Goal: Task Accomplishment & Management: Use online tool/utility

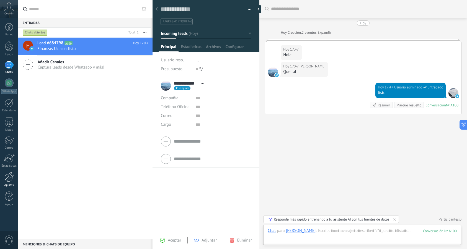
click at [11, 176] on div at bounding box center [8, 177] width 9 height 10
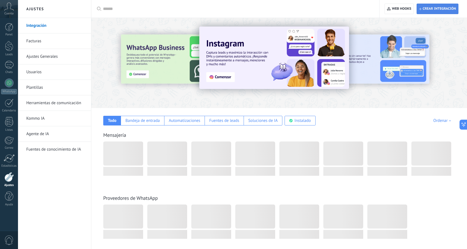
click at [445, 9] on span "Crear integración" at bounding box center [439, 9] width 33 height 4
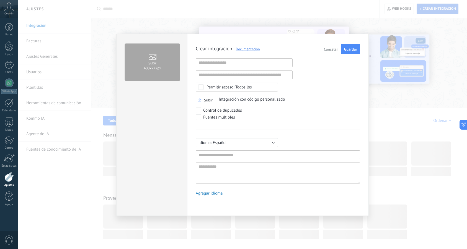
type textarea "**********"
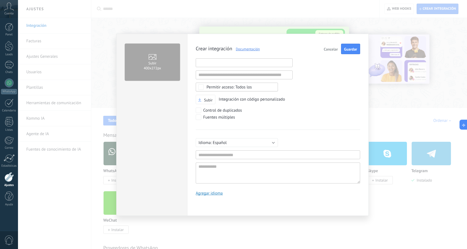
click at [241, 59] on input "text" at bounding box center [244, 62] width 97 height 9
paste input "**********"
type input "**********"
click at [199, 122] on div "**********" at bounding box center [278, 122] width 164 height 156
click at [236, 152] on input "text" at bounding box center [278, 155] width 164 height 9
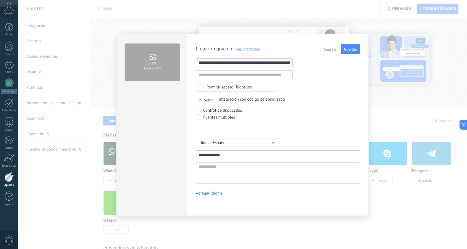
type input "**********"
click at [232, 170] on textarea at bounding box center [278, 173] width 164 height 21
click at [350, 51] on span "Guardar" at bounding box center [350, 49] width 13 height 4
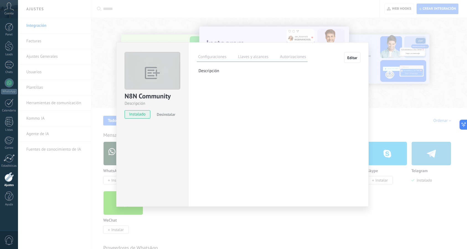
click at [253, 58] on label "Llaves y alcances" at bounding box center [253, 58] width 33 height 8
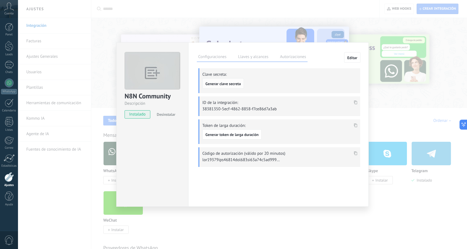
click at [230, 84] on span "Generar clave secreta" at bounding box center [222, 84] width 35 height 4
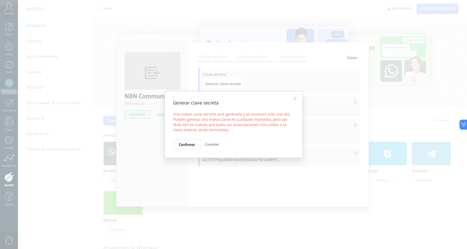
click at [186, 144] on span "Confirmar" at bounding box center [187, 145] width 16 height 4
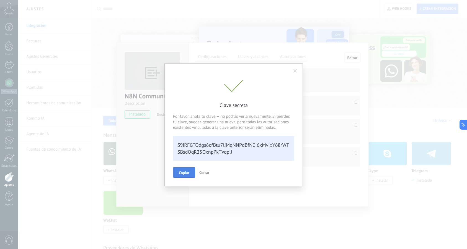
click at [184, 175] on span "Copiar" at bounding box center [184, 173] width 11 height 4
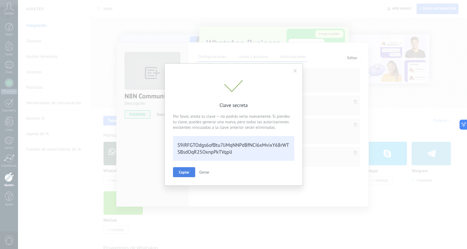
click at [202, 174] on span "Cerrar" at bounding box center [204, 172] width 10 height 5
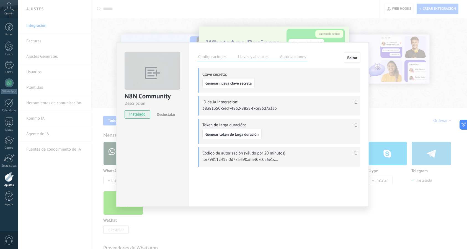
click at [356, 102] on icon at bounding box center [355, 102] width 3 height 4
click at [153, 21] on div "N8N Community Descripción instalado Desinstalar Configuraciones Llaves y alcanc…" at bounding box center [242, 124] width 449 height 249
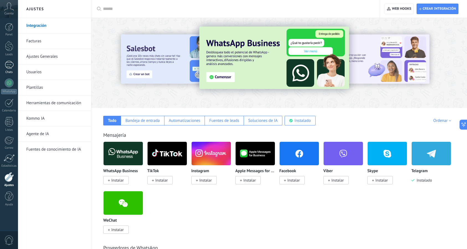
click at [11, 69] on link "1 Chats" at bounding box center [9, 67] width 18 height 13
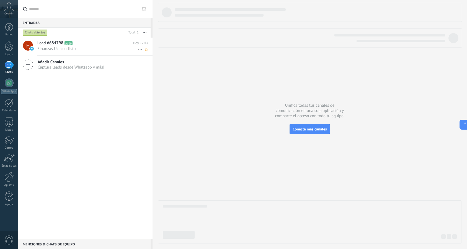
click at [100, 45] on h2 "Lead #684798 A100" at bounding box center [84, 43] width 95 height 6
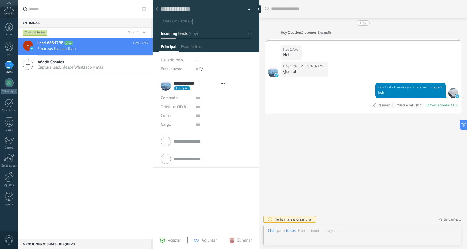
scroll to position [8, 0]
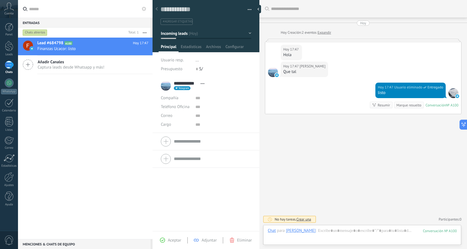
click at [250, 9] on button "button" at bounding box center [248, 10] width 8 height 8
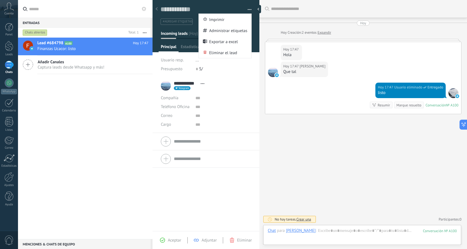
click at [204, 84] on use at bounding box center [203, 83] width 4 height 1
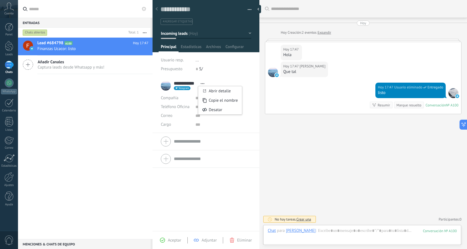
click at [194, 195] on div "**********" at bounding box center [206, 154] width 107 height 154
click at [174, 239] on span "Aceptar" at bounding box center [174, 240] width 13 height 5
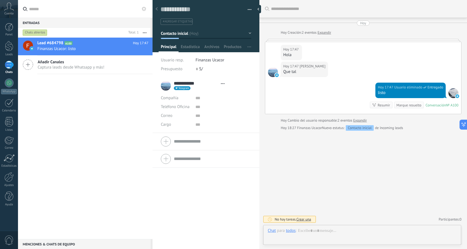
scroll to position [8, 0]
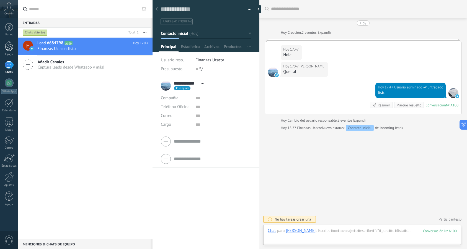
click at [11, 42] on div at bounding box center [9, 46] width 8 height 10
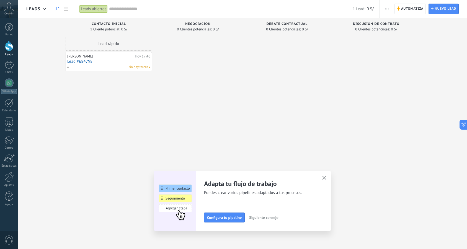
click at [325, 177] on icon "button" at bounding box center [324, 178] width 4 height 4
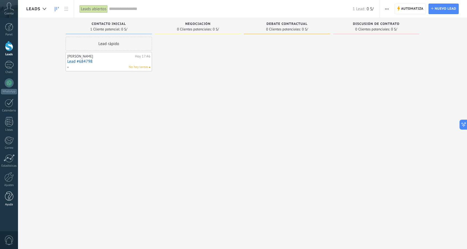
click at [8, 199] on div at bounding box center [9, 197] width 8 height 10
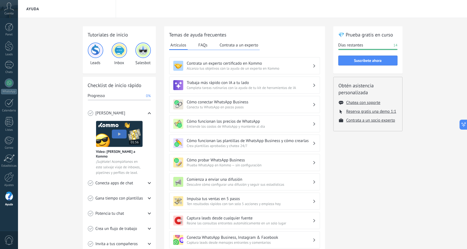
click at [11, 188] on div "Panel Leads 1 Chats WhatsApp Clientes" at bounding box center [9, 117] width 18 height 189
click at [7, 182] on div at bounding box center [8, 177] width 9 height 10
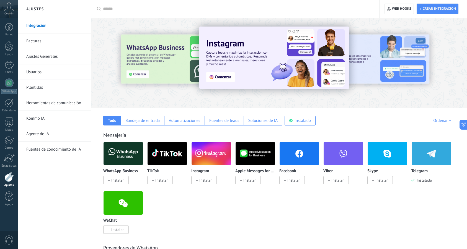
click at [37, 55] on link "Ajustes Generales" at bounding box center [55, 56] width 59 height 15
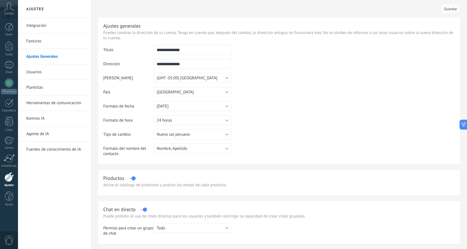
click at [35, 30] on link "Integración" at bounding box center [55, 25] width 59 height 15
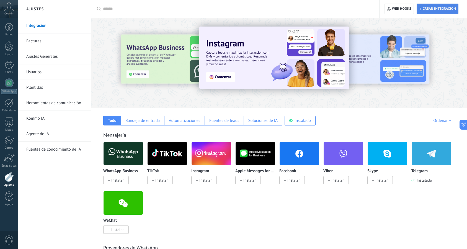
click at [421, 9] on icon "button" at bounding box center [420, 9] width 2 height 2
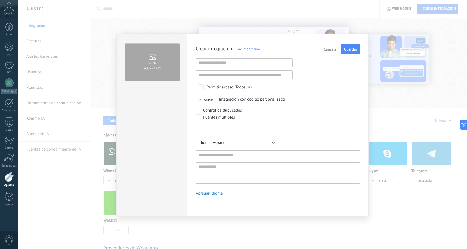
type textarea "**********"
click at [327, 51] on span "Cancelar" at bounding box center [331, 49] width 14 height 4
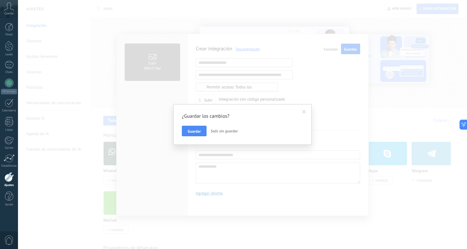
click at [221, 133] on span "Salir sin guardar" at bounding box center [224, 131] width 27 height 5
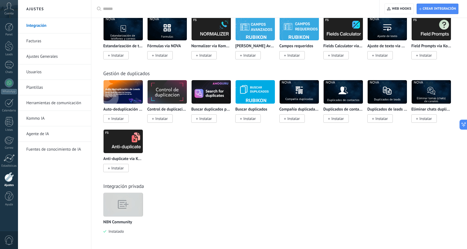
scroll to position [1896, 0]
click at [113, 205] on img at bounding box center [123, 205] width 39 height 30
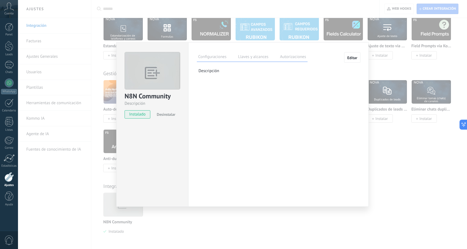
click at [249, 57] on label "Llaves y alcances" at bounding box center [253, 58] width 33 height 8
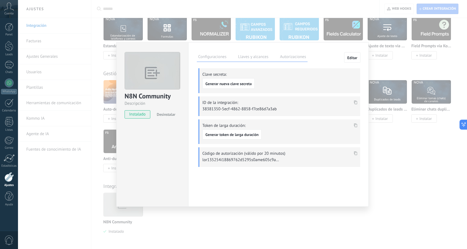
click at [298, 60] on label "Autorizaciones" at bounding box center [292, 58] width 29 height 8
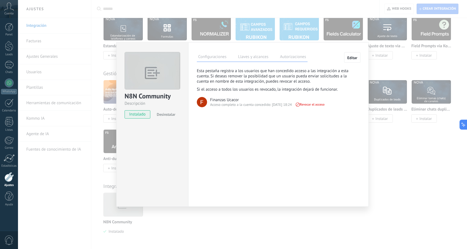
click at [256, 56] on label "Llaves y alcances" at bounding box center [253, 58] width 33 height 8
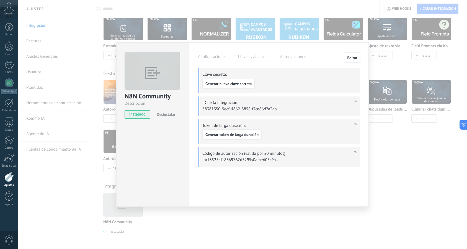
click at [355, 124] on icon at bounding box center [355, 125] width 3 height 4
click at [250, 133] on span "Generar token de larga duración" at bounding box center [231, 135] width 53 height 4
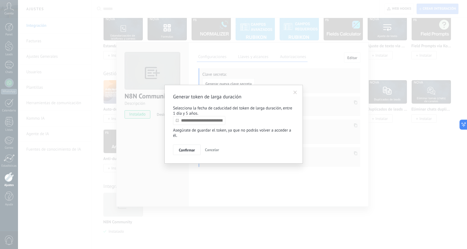
click at [211, 151] on span "Cancelar" at bounding box center [212, 150] width 14 height 5
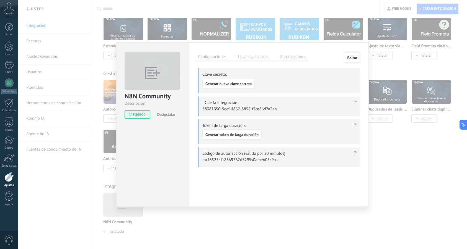
click at [222, 61] on label "Configuraciones" at bounding box center [212, 58] width 31 height 8
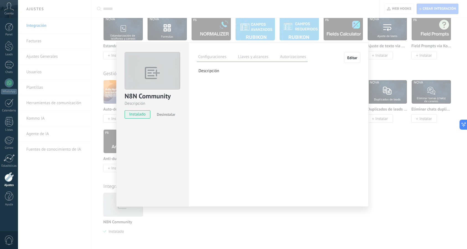
click at [244, 61] on label "Llaves y alcances" at bounding box center [253, 58] width 33 height 8
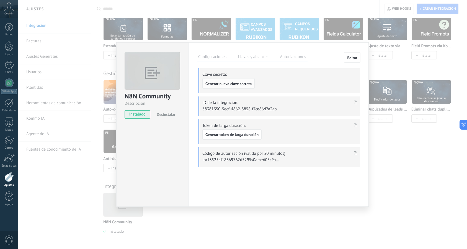
click at [241, 86] on span "Generar nueva clave secreta" at bounding box center [228, 84] width 46 height 4
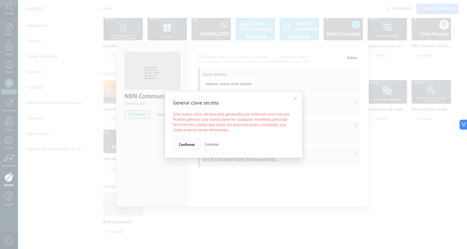
click at [193, 144] on span "Confirmar" at bounding box center [187, 145] width 16 height 4
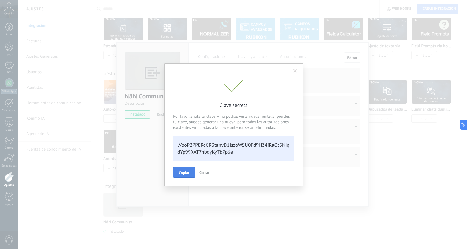
click at [191, 173] on button "Copiar" at bounding box center [184, 172] width 22 height 11
click at [186, 171] on button "Copiar" at bounding box center [184, 172] width 22 height 10
click at [209, 172] on span "Cerrar" at bounding box center [207, 172] width 10 height 5
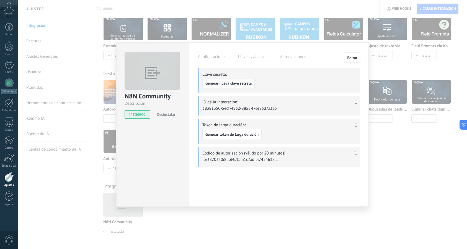
click at [218, 82] on button "Generar nueva clave secreta" at bounding box center [228, 83] width 52 height 10
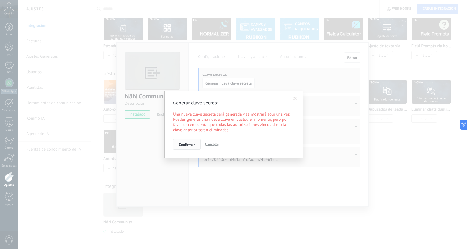
click at [193, 144] on span "Confirmar" at bounding box center [187, 145] width 16 height 4
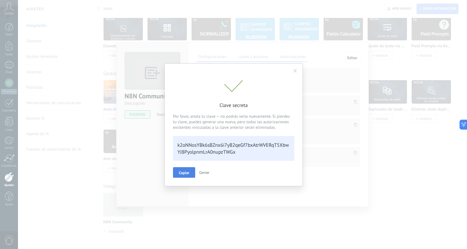
click at [183, 176] on button "Copiar" at bounding box center [184, 172] width 22 height 11
click at [207, 173] on span "Cerrar" at bounding box center [207, 172] width 10 height 5
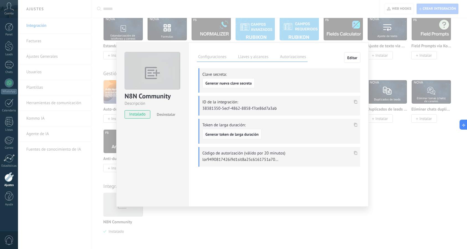
click at [235, 133] on span "Generar token de larga duración" at bounding box center [231, 135] width 53 height 4
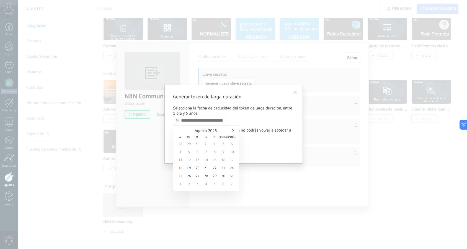
click at [199, 123] on input "text" at bounding box center [199, 120] width 52 height 9
click at [232, 131] on link at bounding box center [232, 130] width 3 height 3
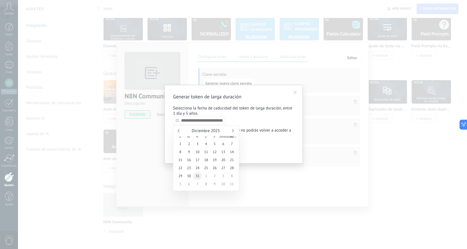
type input "**********"
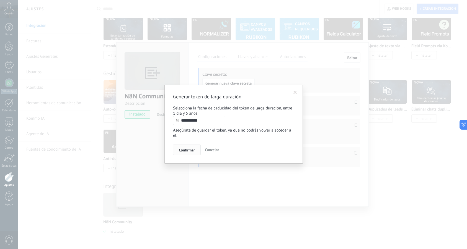
click at [193, 152] on span "Confirmar" at bounding box center [187, 150] width 16 height 4
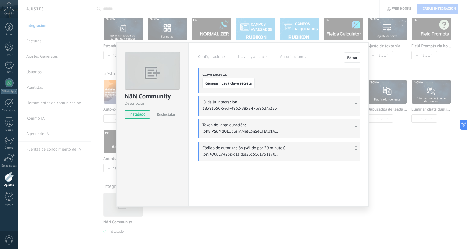
click at [353, 124] on span at bounding box center [355, 126] width 6 height 5
click at [356, 125] on icon at bounding box center [355, 125] width 3 height 4
click at [391, 69] on div "N8N Community Descripción instalado Desinstalar Configuraciones Llaves y alcanc…" at bounding box center [242, 124] width 449 height 249
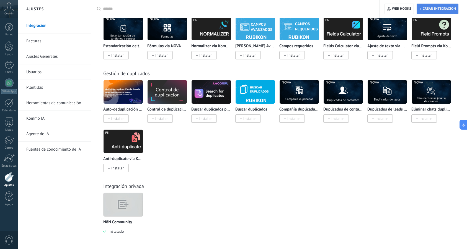
click at [435, 11] on span "Crear integración" at bounding box center [439, 9] width 33 height 4
type textarea "**********"
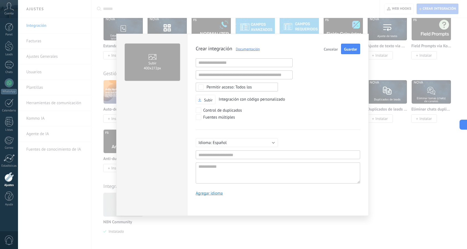
scroll to position [5, 0]
click at [217, 154] on input "text" at bounding box center [278, 155] width 164 height 9
type input "**********"
click at [228, 166] on textarea at bounding box center [278, 173] width 164 height 21
click at [247, 61] on input "text" at bounding box center [244, 62] width 97 height 9
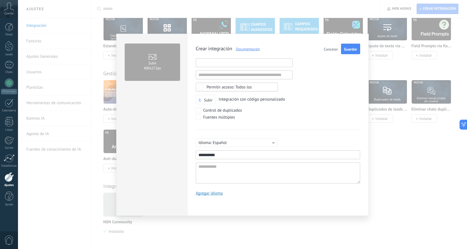
paste input "**********"
type input "**********"
click at [270, 74] on input "text" at bounding box center [244, 75] width 97 height 9
click at [347, 51] on span "Guardar" at bounding box center [350, 49] width 13 height 4
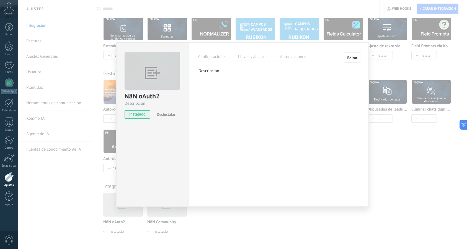
click at [249, 54] on label "Llaves y alcances" at bounding box center [253, 58] width 33 height 8
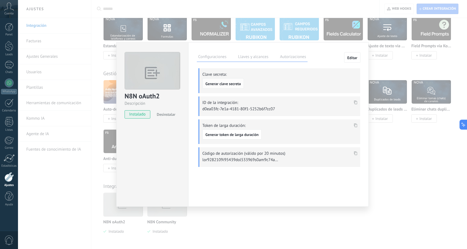
click at [226, 81] on button "Generar clave secreta" at bounding box center [223, 83] width 42 height 11
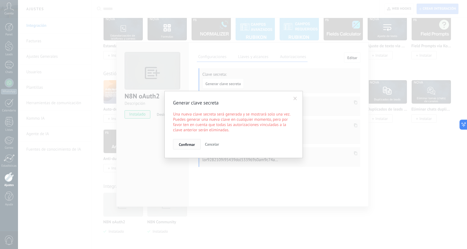
click at [195, 140] on button "Confirmar" at bounding box center [187, 144] width 28 height 11
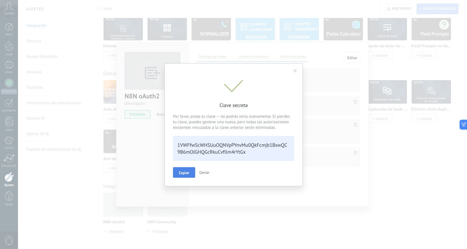
click at [182, 173] on span "Copiar" at bounding box center [184, 173] width 11 height 4
click at [209, 171] on span "Cerrar" at bounding box center [204, 172] width 10 height 5
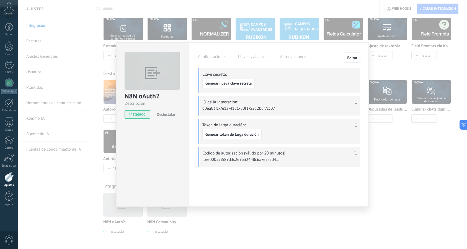
click at [353, 100] on div at bounding box center [355, 102] width 6 height 8
click at [356, 101] on icon at bounding box center [355, 102] width 3 height 4
click at [219, 57] on label "Configuraciones" at bounding box center [212, 58] width 31 height 8
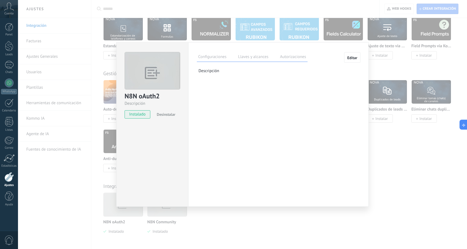
click at [256, 54] on label "Llaves y alcances" at bounding box center [253, 58] width 33 height 8
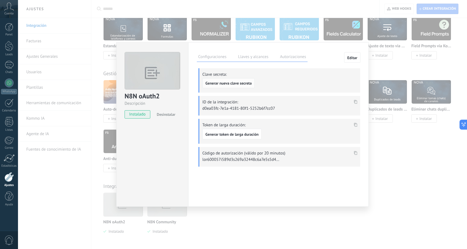
click at [237, 84] on button "Generar nueva clave secreta" at bounding box center [228, 83] width 52 height 10
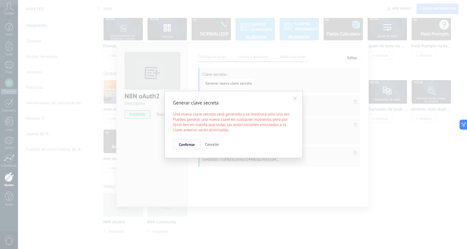
click at [189, 144] on span "Confirmar" at bounding box center [187, 145] width 16 height 4
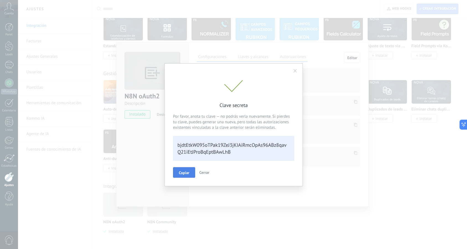
click at [180, 175] on span "Copiar" at bounding box center [184, 173] width 11 height 4
click at [346, 67] on div "Clave secreta Por favor, anota tu clave — no podrás verla nuevamente. Si pierde…" at bounding box center [233, 124] width 467 height 249
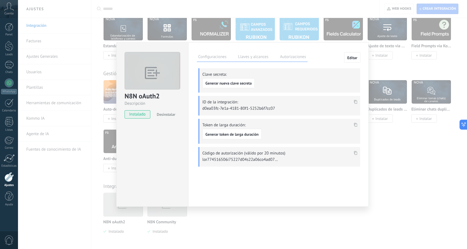
click at [222, 59] on label "Configuraciones" at bounding box center [212, 58] width 31 height 8
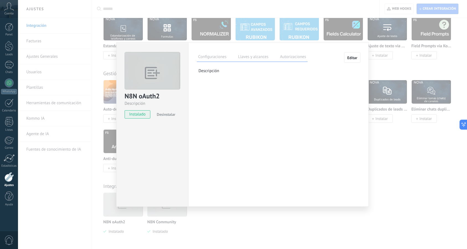
click at [164, 113] on span "Desinstalar" at bounding box center [166, 114] width 19 height 5
click at [356, 52] on div "Configuraciones Llaves y alcances Autorizaciones Editar" at bounding box center [278, 57] width 163 height 10
click at [384, 146] on div "N8N oAuth2 Descripción install Instalar Acepto las políticas de privacidad de N…" at bounding box center [242, 124] width 449 height 249
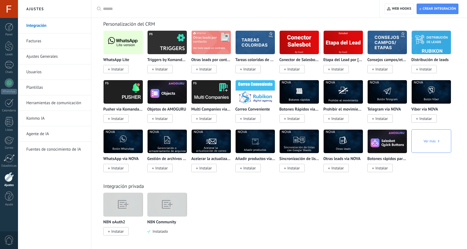
click at [129, 208] on img at bounding box center [123, 205] width 39 height 30
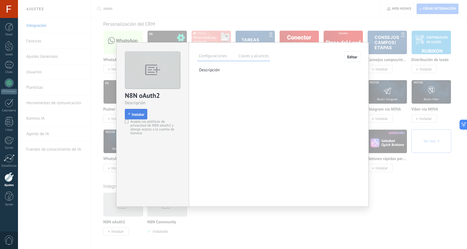
click at [136, 111] on button "Instalar" at bounding box center [136, 114] width 22 height 11
click at [349, 57] on span "Editar" at bounding box center [352, 57] width 10 height 4
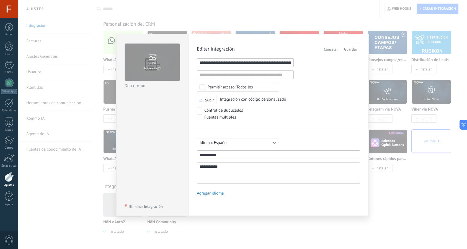
scroll to position [5, 0]
click at [246, 63] on input "1" at bounding box center [245, 62] width 97 height 9
click at [249, 75] on input "1" at bounding box center [245, 75] width 97 height 9
click at [245, 65] on input "1" at bounding box center [245, 62] width 97 height 9
type input "**********"
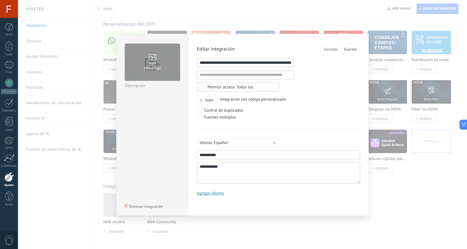
click at [247, 144] on button "Español" at bounding box center [238, 142] width 82 height 9
click at [239, 160] on span "Español" at bounding box center [235, 162] width 84 height 5
click at [350, 50] on span "Guardar" at bounding box center [350, 49] width 13 height 4
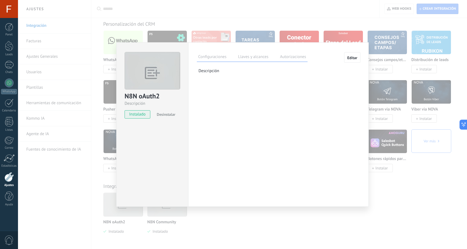
click at [349, 55] on button "Editar" at bounding box center [352, 57] width 16 height 11
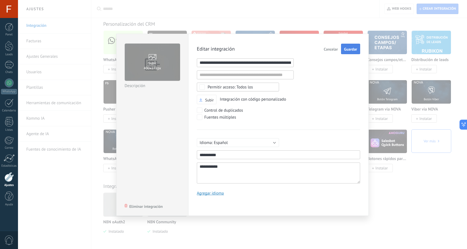
click at [354, 50] on span "Guardar" at bounding box center [350, 49] width 13 height 4
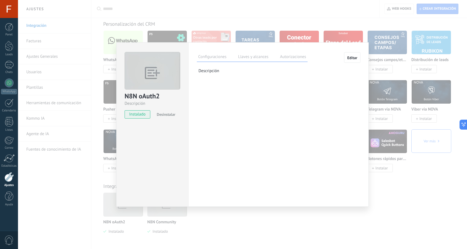
click at [252, 59] on label "Llaves y alcances" at bounding box center [253, 58] width 33 height 8
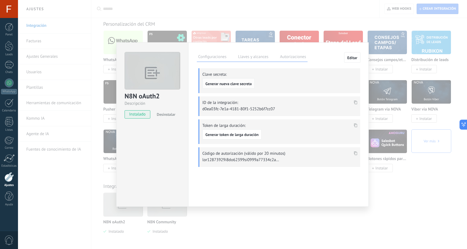
click at [251, 80] on button "Generar nueva clave secreta" at bounding box center [228, 83] width 52 height 11
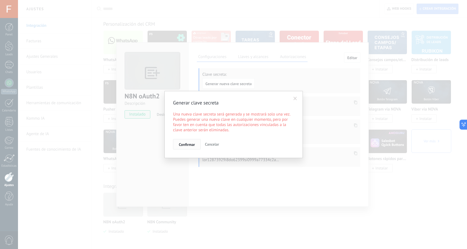
click at [178, 146] on button "Confirmar" at bounding box center [187, 144] width 28 height 11
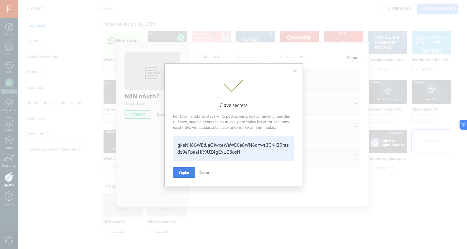
click at [188, 173] on span "Copiar" at bounding box center [184, 173] width 11 height 4
click at [205, 172] on span "Cerrar" at bounding box center [204, 172] width 10 height 5
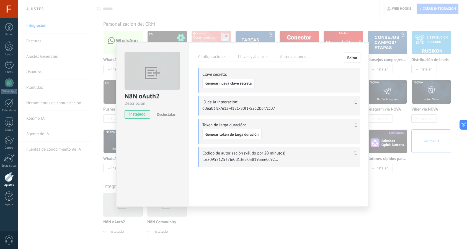
click at [354, 102] on use at bounding box center [355, 102] width 3 height 4
click at [356, 101] on icon at bounding box center [355, 102] width 3 height 4
click at [243, 84] on button "Generar nueva clave secreta" at bounding box center [228, 83] width 52 height 10
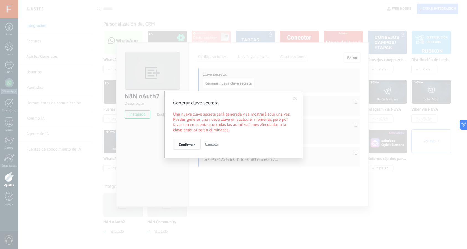
click at [184, 147] on span "Confirmar" at bounding box center [187, 145] width 16 height 4
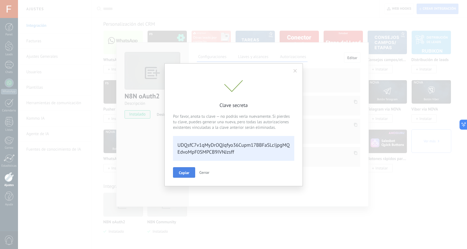
click at [180, 176] on button "Copiar" at bounding box center [184, 172] width 22 height 11
click at [209, 172] on span "Cerrar" at bounding box center [207, 172] width 10 height 5
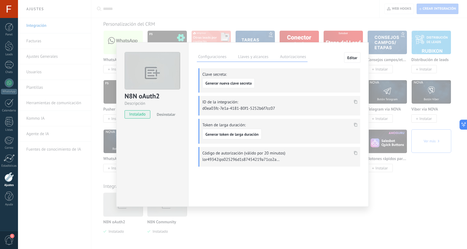
click at [105, 41] on div "N8N oAuth2 Descripción instalado Desinstalar Configuraciones Llaves y alcances …" at bounding box center [242, 124] width 449 height 249
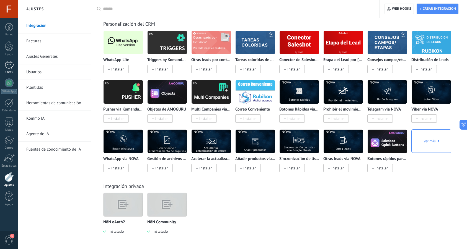
click at [8, 65] on div at bounding box center [9, 65] width 9 height 8
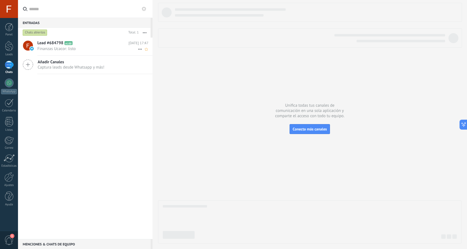
click at [118, 46] on span "Finanzas Ucacor: listo" at bounding box center [87, 48] width 100 height 5
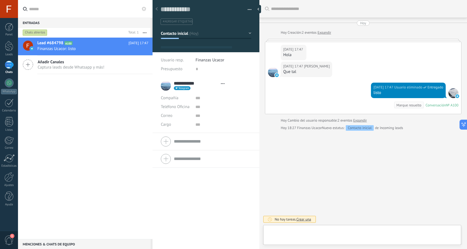
type textarea "**********"
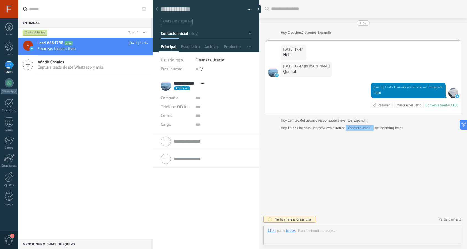
scroll to position [8, 0]
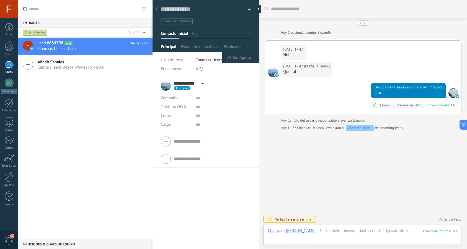
click at [247, 46] on span "button" at bounding box center [249, 47] width 4 height 11
click at [242, 56] on span "Configurar" at bounding box center [242, 57] width 18 height 11
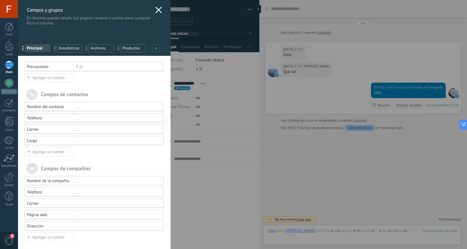
scroll to position [0, 0]
click at [71, 51] on span "Estadísticas" at bounding box center [69, 48] width 21 height 5
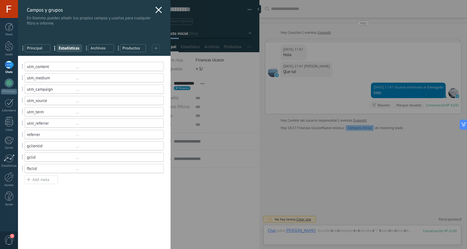
click at [55, 48] on span "..." at bounding box center [56, 47] width 11 height 9
click at [54, 48] on span "..." at bounding box center [56, 47] width 11 height 9
click at [155, 48] on icon at bounding box center [156, 48] width 4 height 4
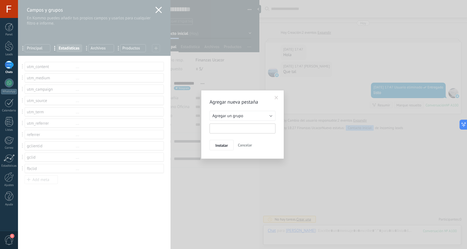
click at [219, 128] on input "text" at bounding box center [243, 129] width 66 height 10
type input "**"
click at [222, 146] on span "Instalar" at bounding box center [221, 146] width 12 height 4
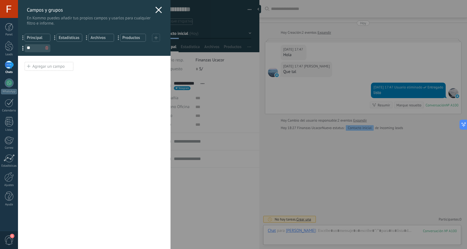
click at [49, 68] on div "Agregar un campo" at bounding box center [49, 66] width 49 height 9
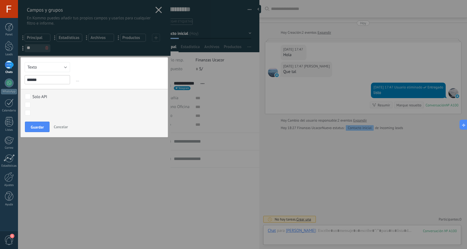
type input "******"
click at [44, 99] on div "Solo API" at bounding box center [39, 96] width 15 height 5
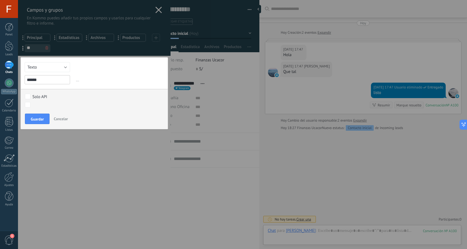
click at [44, 99] on div "Solo API" at bounding box center [39, 96] width 15 height 5
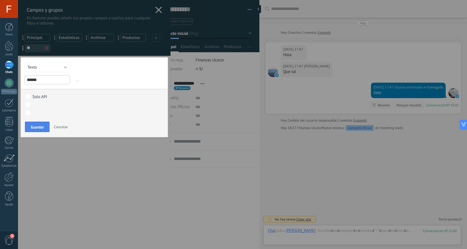
click at [40, 126] on span "Guardar" at bounding box center [37, 127] width 13 height 4
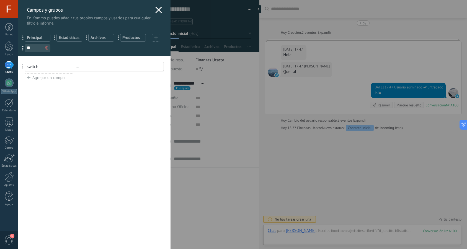
click at [77, 69] on div "switch ..." at bounding box center [94, 66] width 139 height 9
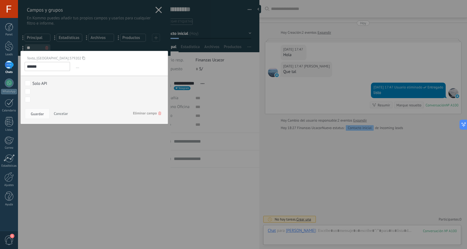
click at [78, 67] on span "..." at bounding box center [119, 66] width 89 height 9
click at [45, 115] on button "Guardar" at bounding box center [37, 113] width 25 height 11
click at [63, 113] on span "Cancelar" at bounding box center [61, 113] width 14 height 5
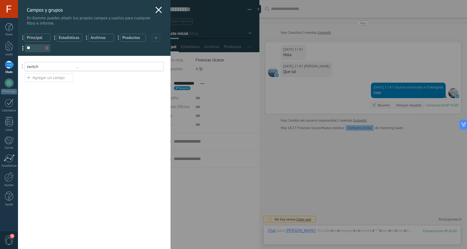
click at [45, 78] on div "Agregar un campo" at bounding box center [49, 77] width 49 height 9
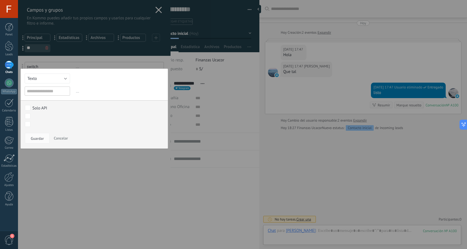
click at [57, 136] on span "Cancelar" at bounding box center [61, 138] width 14 height 5
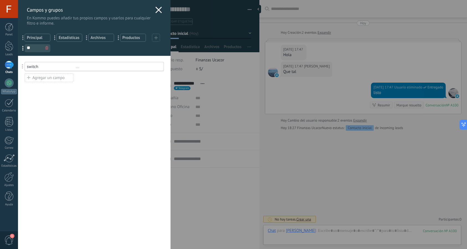
click at [45, 64] on div "switch" at bounding box center [51, 66] width 49 height 5
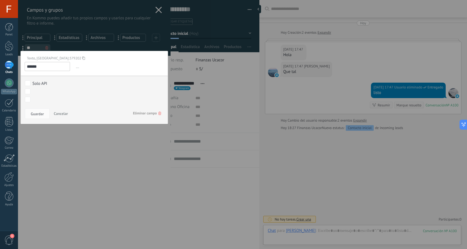
click at [159, 112] on span "Eliminar campo" at bounding box center [147, 113] width 28 height 10
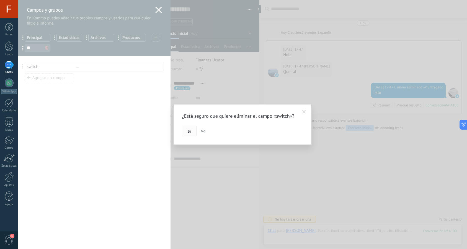
click at [190, 132] on span "Si" at bounding box center [189, 132] width 3 height 4
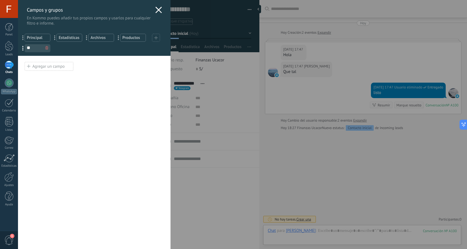
click at [40, 68] on div "Agregar un campo" at bounding box center [49, 66] width 49 height 9
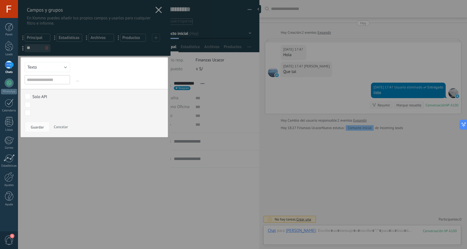
click at [43, 66] on button "Texto" at bounding box center [47, 67] width 45 height 10
click at [40, 88] on span "Interruptor" at bounding box center [44, 86] width 47 height 5
click at [41, 81] on input "text" at bounding box center [47, 79] width 45 height 9
type input "*"
type input "******"
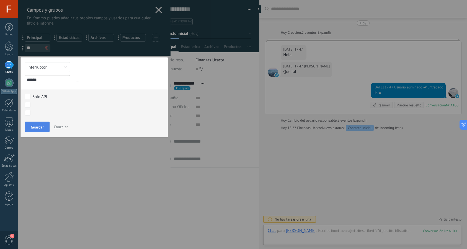
click at [40, 127] on span "Guardar" at bounding box center [37, 127] width 13 height 4
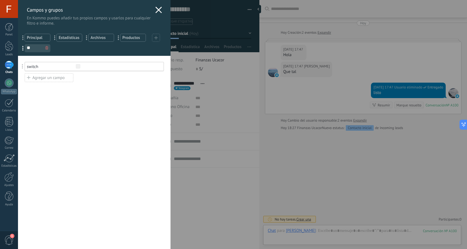
click at [46, 80] on div "Agregar un campo" at bounding box center [49, 77] width 49 height 9
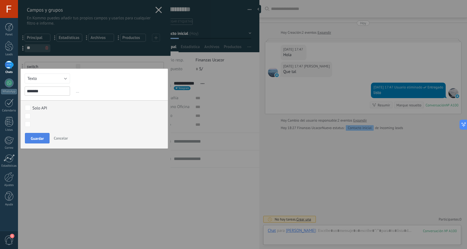
type input "*******"
click at [42, 139] on span "Guardar" at bounding box center [37, 139] width 13 height 4
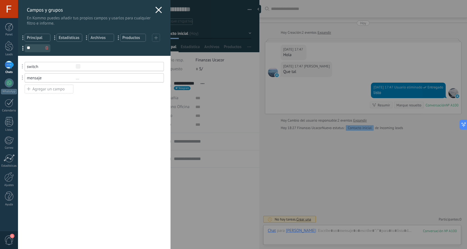
click at [42, 87] on div "Agregar un campo" at bounding box center [49, 89] width 49 height 9
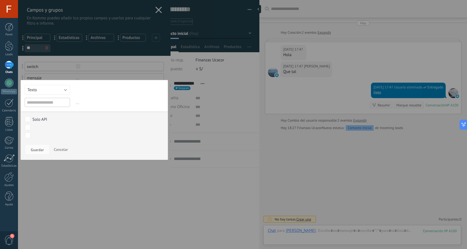
click at [51, 89] on button "Texto" at bounding box center [47, 90] width 45 height 10
click at [40, 95] on li "Interruptor" at bounding box center [45, 92] width 48 height 9
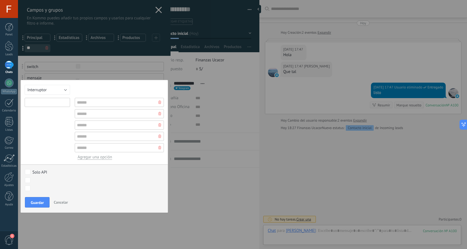
click at [51, 101] on input "text" at bounding box center [47, 102] width 45 height 9
click at [57, 91] on button "Interruptor" at bounding box center [47, 90] width 45 height 10
click at [44, 109] on span "Interruptor" at bounding box center [44, 108] width 47 height 5
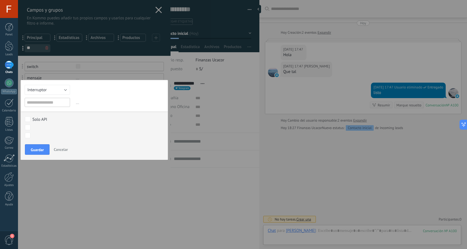
click at [61, 91] on button "Interruptor" at bounding box center [47, 90] width 45 height 10
click at [55, 120] on span "Selección" at bounding box center [44, 118] width 47 height 5
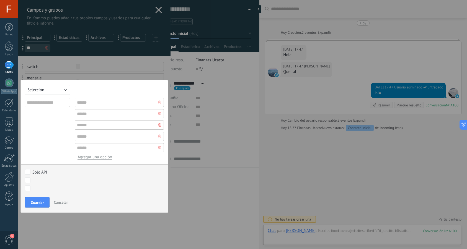
click at [61, 89] on button "Selección" at bounding box center [47, 90] width 45 height 10
click at [56, 123] on span "Multiselección" at bounding box center [44, 123] width 47 height 5
click at [59, 94] on button "Multiselección" at bounding box center [47, 90] width 45 height 10
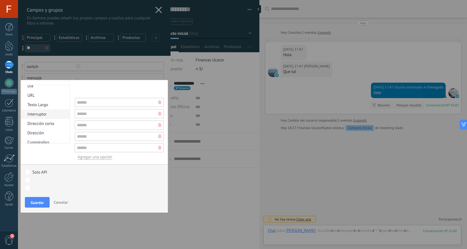
click at [48, 116] on span "Interruptor" at bounding box center [44, 114] width 47 height 5
click at [55, 94] on button "Interruptor" at bounding box center [47, 90] width 45 height 10
click at [53, 121] on span "Dirección corta" at bounding box center [44, 123] width 47 height 5
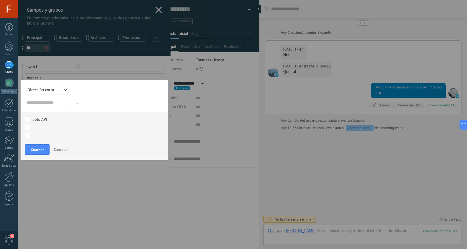
click at [59, 91] on button "Dirección corta" at bounding box center [47, 90] width 45 height 10
click at [61, 152] on button "Cancelar" at bounding box center [60, 149] width 19 height 11
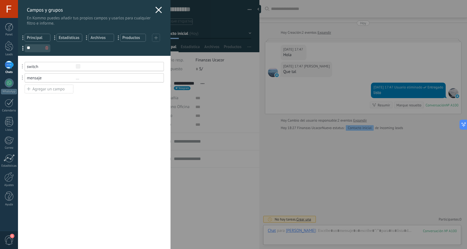
click at [84, 100] on div "Usted ha alcanzado la cantidad máxima de los campos añadidos en la tarifa Perio…" at bounding box center [94, 152] width 153 height 193
click at [158, 9] on use at bounding box center [159, 10] width 6 height 6
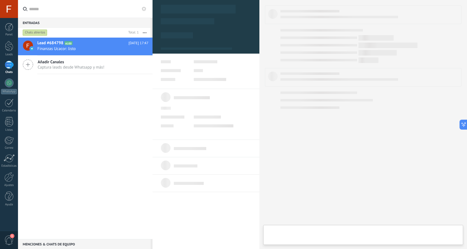
type textarea "**********"
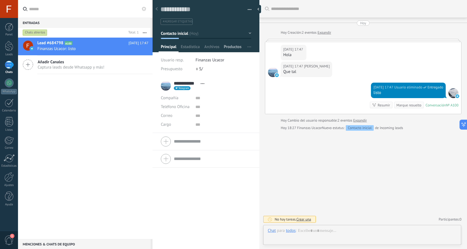
scroll to position [8, 0]
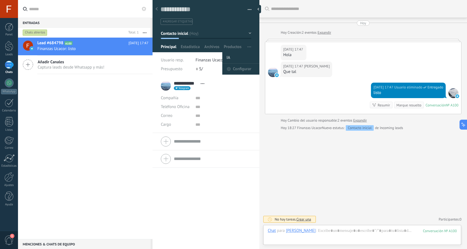
click at [231, 57] on li "IA" at bounding box center [240, 57] width 37 height 11
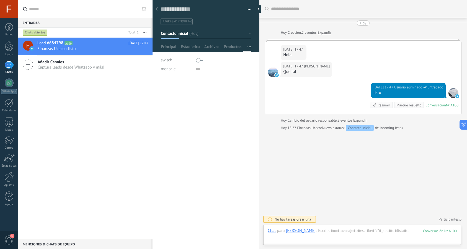
click at [194, 70] on div "mensaje" at bounding box center [206, 69] width 91 height 9
click at [197, 70] on input "text" at bounding box center [224, 69] width 56 height 9
click at [219, 97] on div "**********" at bounding box center [206, 164] width 107 height 171
click at [145, 11] on use at bounding box center [144, 9] width 4 height 4
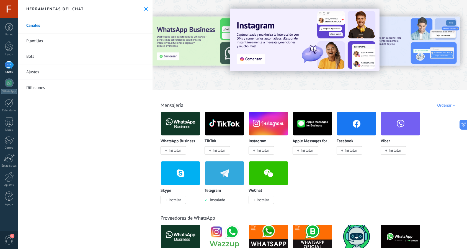
click at [34, 43] on link "Plantillas" at bounding box center [85, 40] width 135 height 15
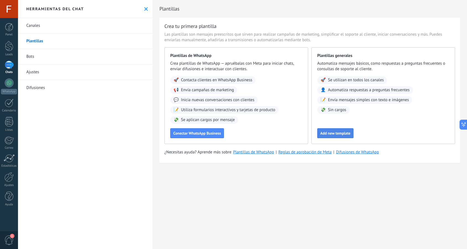
click at [337, 133] on span "Add new template" at bounding box center [335, 133] width 30 height 4
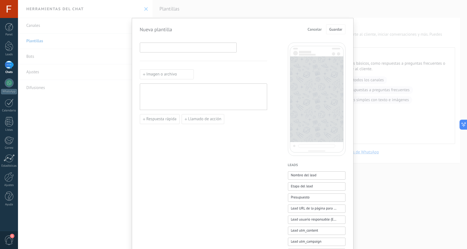
click at [210, 48] on input at bounding box center [188, 47] width 96 height 9
type input "**********"
click at [237, 94] on div at bounding box center [204, 97] width 122 height 22
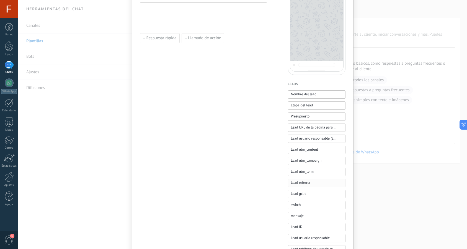
scroll to position [77, 0]
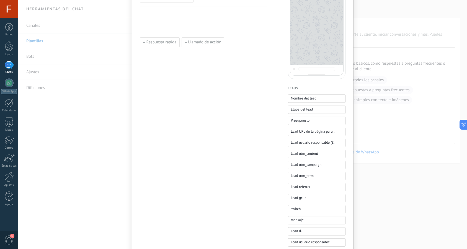
drag, startPoint x: 298, startPoint y: 221, endPoint x: 187, endPoint y: 20, distance: 229.9
click at [187, 20] on div "**********" at bounding box center [243, 164] width 206 height 396
click at [187, 20] on div at bounding box center [204, 20] width 122 height 22
click at [295, 219] on span "mensaje" at bounding box center [297, 221] width 13 height 6
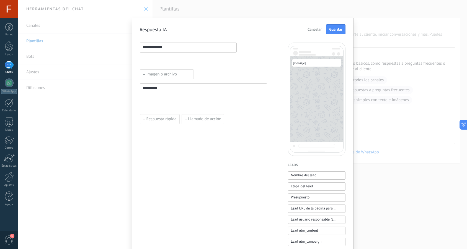
scroll to position [0, 0]
click at [336, 33] on button "Guardar" at bounding box center [335, 29] width 19 height 10
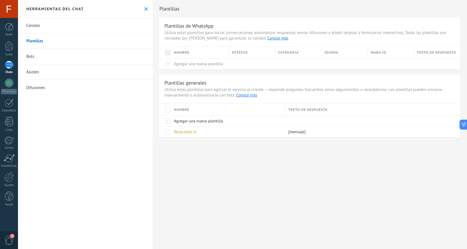
click at [220, 174] on div "Plantillas Plantillas de WhatsApp Utiliza estas plantillas para iniciar convers…" at bounding box center [310, 124] width 314 height 249
click at [31, 57] on link "Bots" at bounding box center [85, 56] width 135 height 15
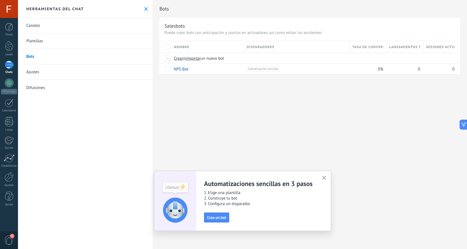
click at [324, 180] on span "button" at bounding box center [324, 178] width 4 height 5
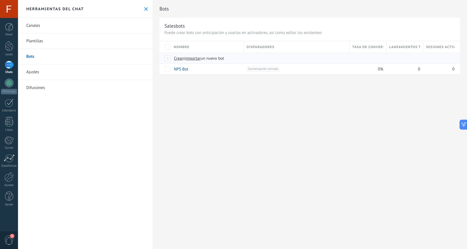
click at [179, 56] on span "Crear" at bounding box center [178, 58] width 9 height 5
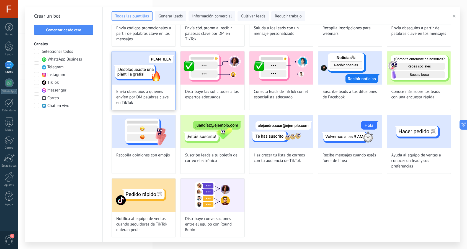
scroll to position [191, 0]
click at [80, 30] on span "Comenzar desde cero" at bounding box center [63, 30] width 35 height 4
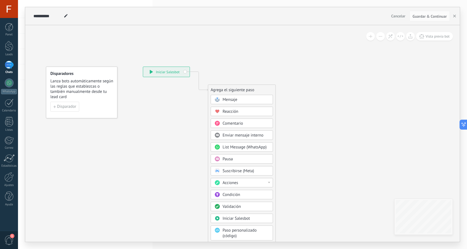
click at [226, 99] on span "Mensaje" at bounding box center [230, 99] width 15 height 5
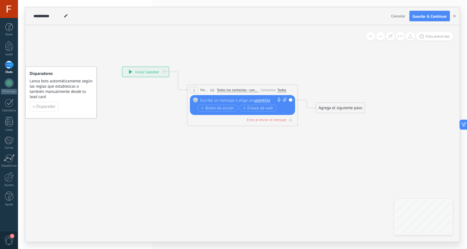
click at [223, 100] on div at bounding box center [241, 101] width 82 height 6
click at [263, 102] on span "plantilla" at bounding box center [262, 101] width 15 height 4
click at [267, 107] on span "Respuesta IA" at bounding box center [282, 110] width 67 height 6
click at [272, 77] on icon at bounding box center [234, 92] width 501 height 329
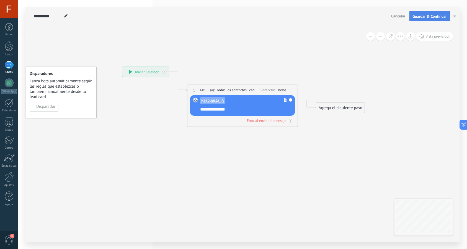
click at [423, 17] on span "Guardar & Continuar" at bounding box center [429, 16] width 34 height 4
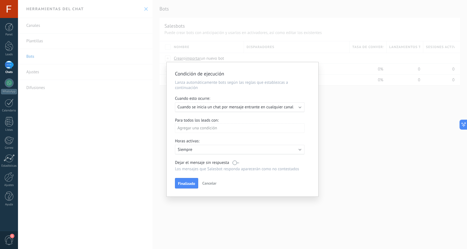
click at [209, 184] on span "Cancelar" at bounding box center [209, 183] width 14 height 5
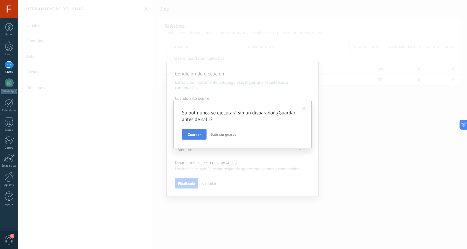
click at [200, 136] on span "Guardar" at bounding box center [194, 135] width 13 height 4
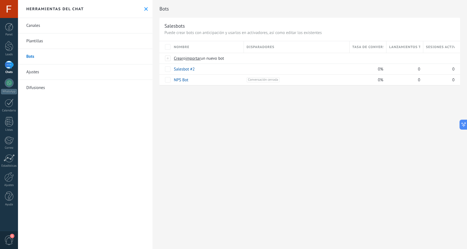
click at [34, 43] on link "Plantillas" at bounding box center [85, 40] width 135 height 15
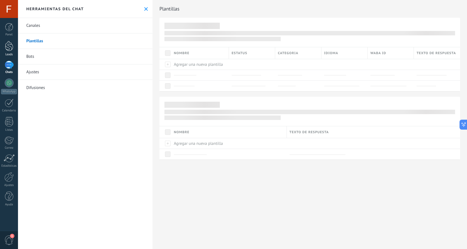
click at [2, 44] on link "Leads" at bounding box center [9, 48] width 18 height 15
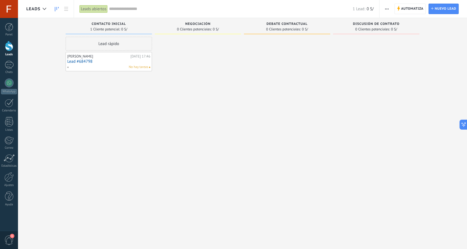
click at [128, 60] on link "Lead #684798" at bounding box center [108, 61] width 83 height 5
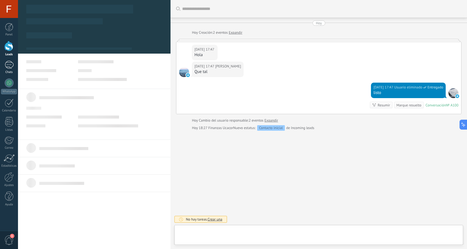
scroll to position [8, 0]
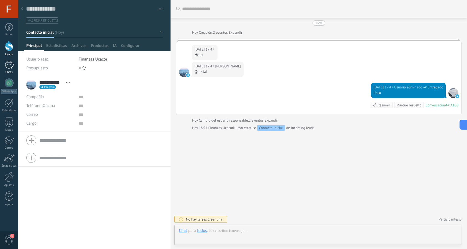
click at [14, 66] on link "Chats" at bounding box center [9, 67] width 18 height 13
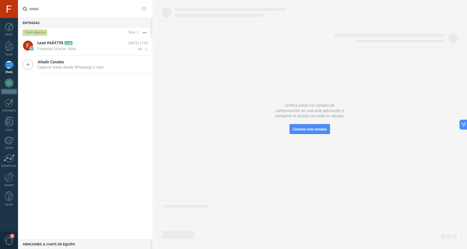
click at [119, 45] on h2 "Lead #684798 A100" at bounding box center [82, 43] width 91 height 6
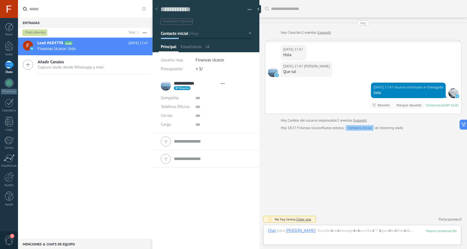
scroll to position [8, 0]
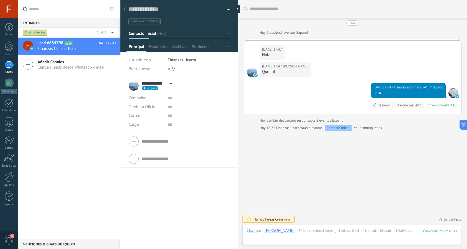
click at [110, 29] on div "Entradas 0 Chats abiertos Total: 1 Silenciar Acciones múltiples Ordenar Más rec…" at bounding box center [242, 124] width 449 height 249
type textarea "**********"
click at [222, 58] on span "Configurar" at bounding box center [221, 57] width 18 height 11
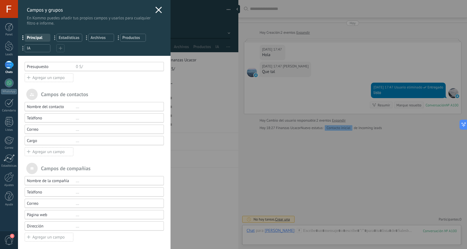
click at [36, 48] on span "IA" at bounding box center [37, 48] width 21 height 5
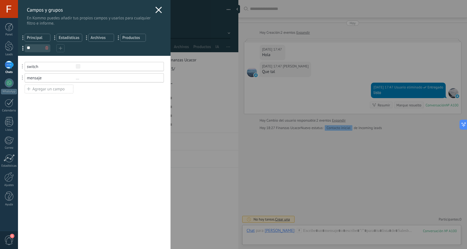
click at [49, 88] on div "Agregar un campo" at bounding box center [49, 89] width 49 height 9
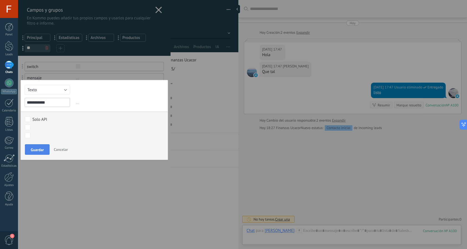
type input "**********"
click at [41, 149] on span "Guardar" at bounding box center [37, 150] width 13 height 4
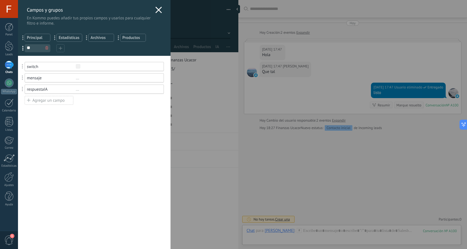
click at [45, 101] on div "Agregar un campo" at bounding box center [49, 100] width 49 height 9
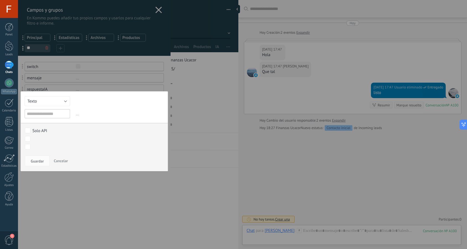
click at [45, 101] on button "Texto" at bounding box center [47, 101] width 45 height 10
click at [45, 122] on span "Interruptor" at bounding box center [44, 120] width 47 height 5
click at [43, 116] on input "text" at bounding box center [47, 113] width 45 height 9
drag, startPoint x: 38, startPoint y: 114, endPoint x: 8, endPoint y: 107, distance: 31.1
click at [18, 107] on div "Campos y grupos En Kommo puedes añadir tus propios campos y usarlos para cualqu…" at bounding box center [242, 124] width 449 height 249
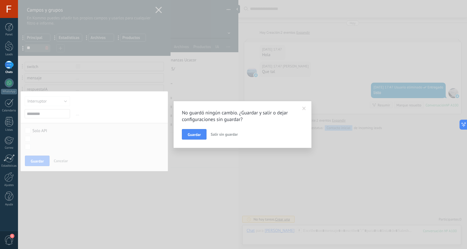
click at [62, 153] on div "No guardó ningún cambio. ¿Guardar y salir o dejar configuraciones sin guardar? …" at bounding box center [242, 124] width 449 height 249
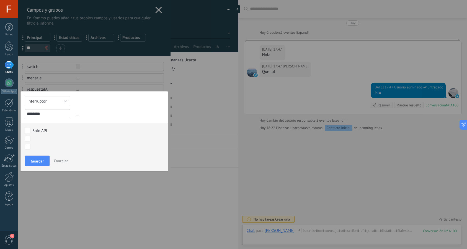
drag, startPoint x: 38, startPoint y: 114, endPoint x: 13, endPoint y: 113, distance: 24.9
click at [18, 113] on div "Campos y grupos En Kommo puedes añadir tus propios campos y usarlos para cualqu…" at bounding box center [242, 124] width 449 height 249
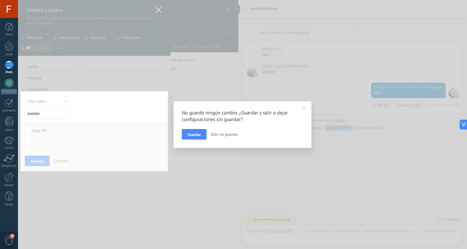
click at [133, 115] on div "No guardó ningún cambio. ¿Guardar y salir o dejar configuraciones sin guardar? …" at bounding box center [242, 124] width 449 height 249
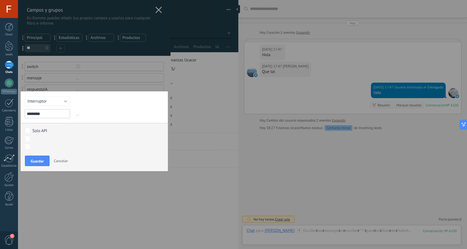
click at [45, 113] on input "********" at bounding box center [47, 113] width 45 height 9
type input "********"
click at [42, 160] on span "Guardar" at bounding box center [37, 161] width 13 height 4
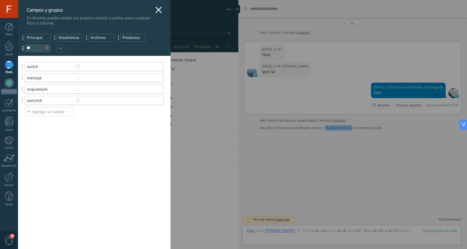
click at [77, 79] on div "..." at bounding box center [117, 78] width 83 height 5
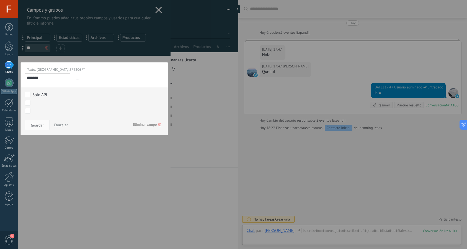
click at [137, 123] on span "Eliminar campo" at bounding box center [147, 125] width 28 height 10
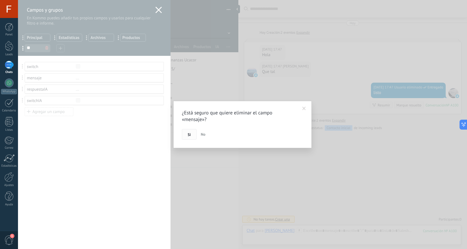
click at [192, 136] on button "Si" at bounding box center [189, 134] width 15 height 11
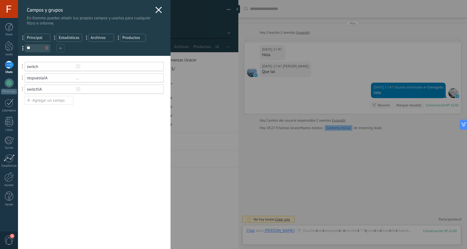
click at [61, 67] on div "switch" at bounding box center [51, 66] width 49 height 5
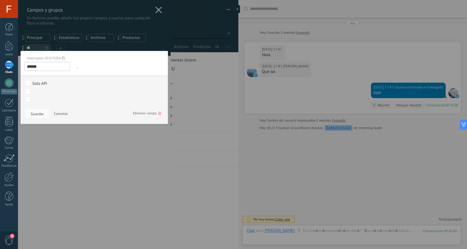
click at [144, 114] on span "Eliminar campo" at bounding box center [147, 113] width 28 height 10
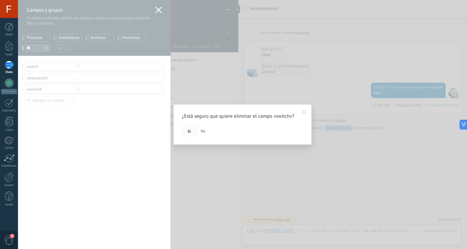
click at [187, 133] on button "Si" at bounding box center [189, 131] width 15 height 11
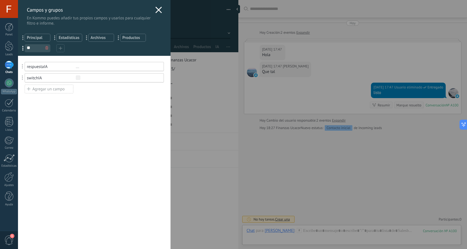
click at [155, 9] on icon at bounding box center [158, 10] width 7 height 7
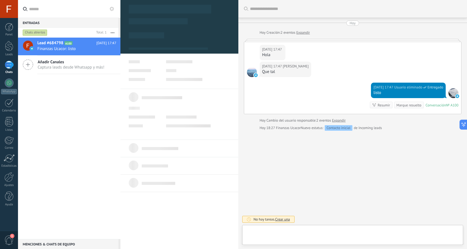
scroll to position [8, 0]
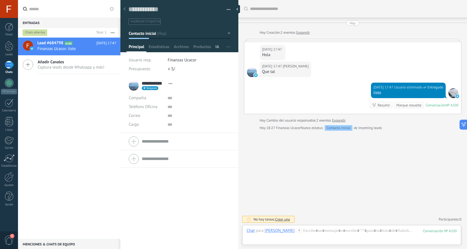
click at [216, 46] on span "IA" at bounding box center [217, 48] width 4 height 8
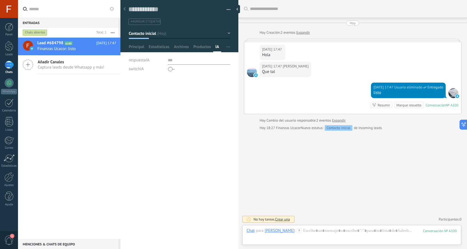
click at [169, 63] on input "text" at bounding box center [199, 60] width 63 height 9
click at [227, 48] on span "button" at bounding box center [228, 47] width 4 height 11
click at [223, 58] on span "Configurar" at bounding box center [221, 57] width 18 height 11
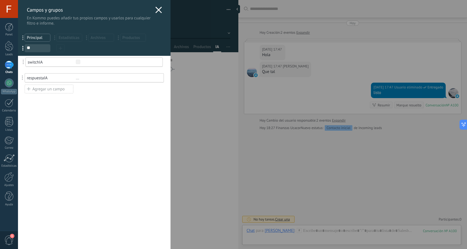
drag, startPoint x: 22, startPoint y: 79, endPoint x: 23, endPoint y: 63, distance: 15.8
click at [159, 10] on icon at bounding box center [158, 10] width 7 height 7
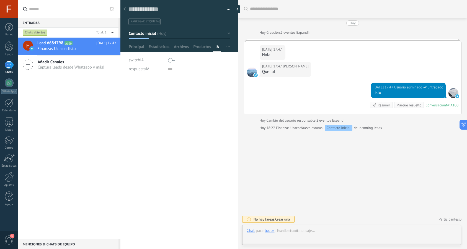
type textarea "**********"
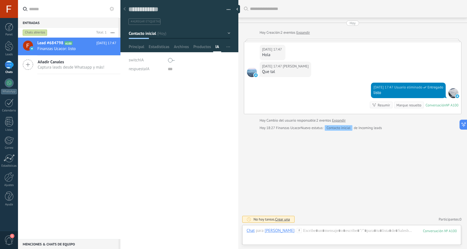
click at [112, 11] on button at bounding box center [111, 9] width 7 height 7
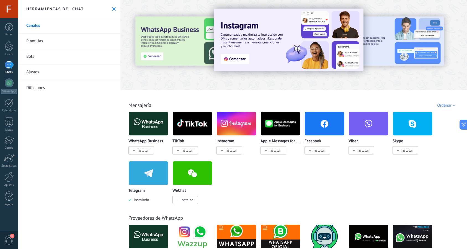
click at [55, 44] on link "Plantillas" at bounding box center [69, 40] width 102 height 15
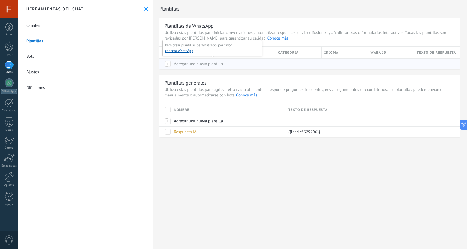
click at [185, 63] on span "Agregar una nueva plantilla" at bounding box center [198, 63] width 49 height 5
click at [210, 64] on span "Agregar una nueva plantilla" at bounding box center [198, 63] width 49 height 5
click at [182, 65] on span "Agregar una nueva plantilla" at bounding box center [198, 63] width 49 height 5
click at [187, 132] on span "Respuesta IA" at bounding box center [185, 132] width 23 height 5
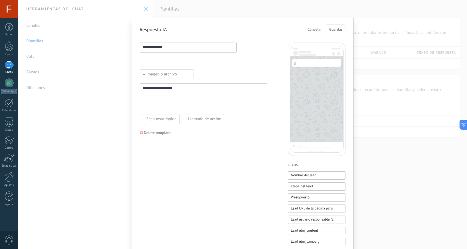
click at [187, 94] on div "**********" at bounding box center [204, 97] width 122 height 22
click at [216, 90] on div at bounding box center [204, 97] width 122 height 22
click at [313, 28] on span "Cancelar" at bounding box center [315, 29] width 14 height 4
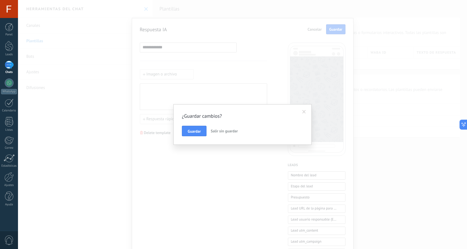
click at [216, 132] on span "Salir sin guardar" at bounding box center [224, 131] width 27 height 5
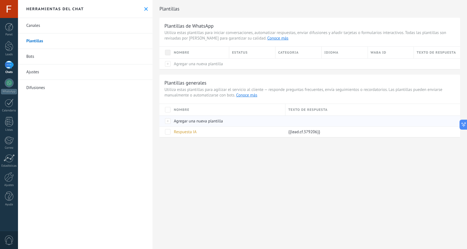
click at [180, 123] on span "Agregar una nueva plantilla" at bounding box center [198, 121] width 49 height 5
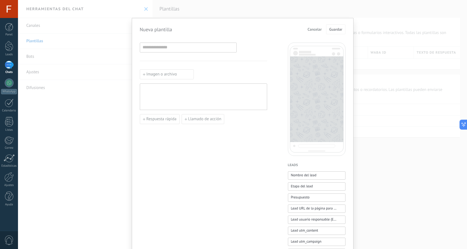
click at [203, 104] on div at bounding box center [204, 97] width 122 height 22
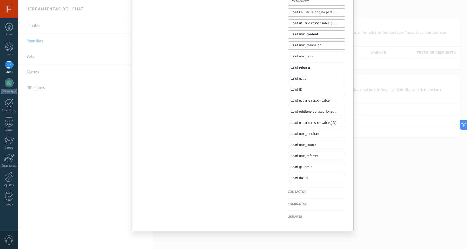
scroll to position [197, 0]
click at [302, 191] on h4 "Contactos" at bounding box center [317, 193] width 58 height 6
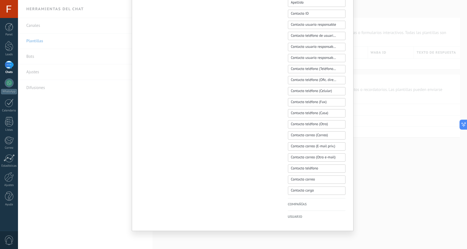
scroll to position [208, 0]
click at [304, 208] on div "Compañías Nombre de la compañía Compañía ID Compañía usuario responsable Compañ…" at bounding box center [317, 205] width 58 height 12
click at [302, 206] on h4 "Compañías" at bounding box center [317, 205] width 58 height 6
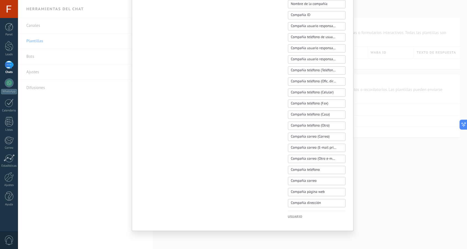
click at [297, 216] on h4 "Usuario" at bounding box center [317, 218] width 58 height 6
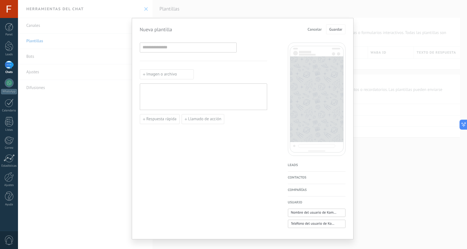
scroll to position [0, 0]
click at [313, 29] on span "Cancelar" at bounding box center [315, 29] width 14 height 4
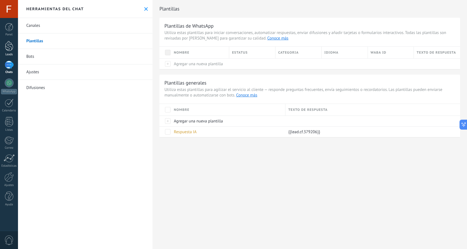
click at [7, 51] on link "Leads" at bounding box center [9, 48] width 18 height 15
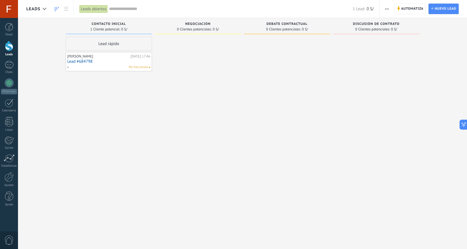
click at [99, 60] on link "Lead #684798" at bounding box center [108, 61] width 83 height 5
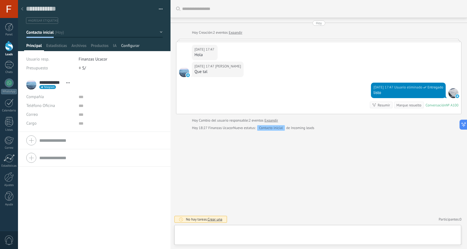
scroll to position [8, 0]
click at [114, 46] on span "IA" at bounding box center [115, 47] width 4 height 8
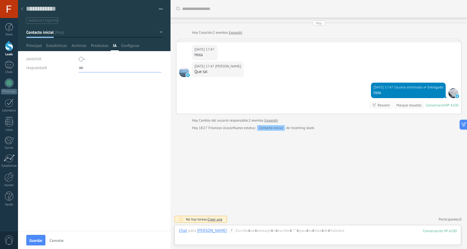
click at [79, 66] on input "text" at bounding box center [120, 68] width 83 height 9
type input "*"
type input "****"
click at [38, 238] on button "Guardar" at bounding box center [35, 240] width 19 height 11
click at [38, 238] on div "**********" at bounding box center [94, 163] width 153 height 172
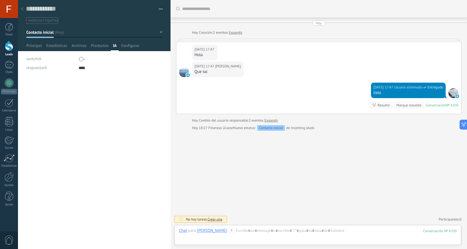
click at [12, 59] on div "Panel Leads Chats WhatsApp Clientes" at bounding box center [9, 117] width 18 height 189
click at [11, 61] on div at bounding box center [9, 65] width 9 height 8
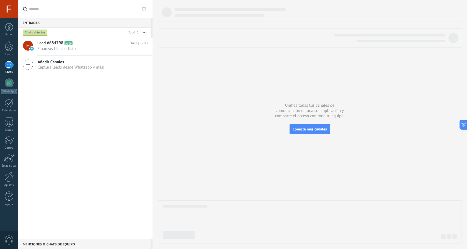
click at [143, 8] on use at bounding box center [144, 9] width 4 height 4
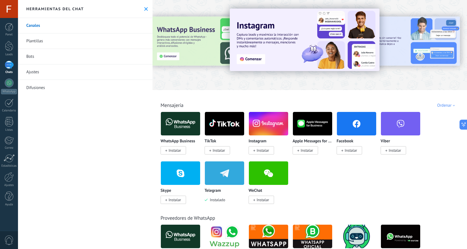
click at [87, 33] on link "Canales" at bounding box center [85, 25] width 135 height 15
click at [86, 40] on link "Plantillas" at bounding box center [85, 40] width 135 height 15
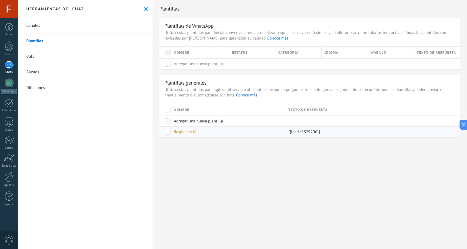
click at [169, 131] on span at bounding box center [168, 132] width 6 height 6
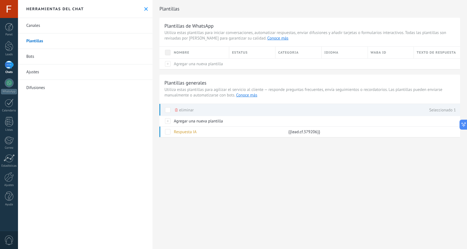
click at [189, 112] on span "eliminar" at bounding box center [186, 110] width 15 height 11
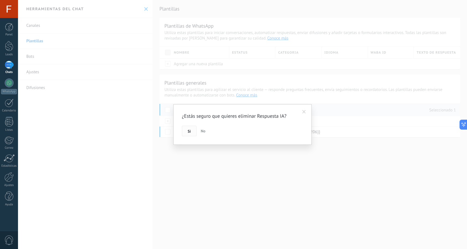
click at [191, 132] on button "Si" at bounding box center [189, 131] width 15 height 11
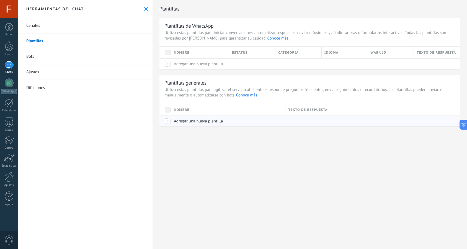
click at [192, 122] on span "Agregar una nueva plantilla" at bounding box center [198, 121] width 49 height 5
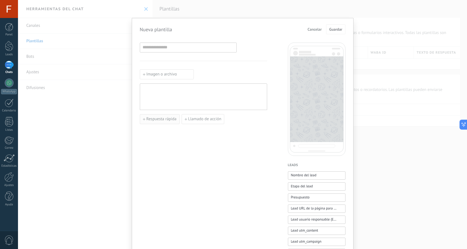
click at [157, 116] on button "Respuesta rápida" at bounding box center [160, 119] width 40 height 10
click at [205, 120] on div "Añadir quick reply" at bounding box center [203, 125] width 127 height 23
click at [207, 120] on use "button" at bounding box center [208, 119] width 3 height 3
click at [169, 51] on input at bounding box center [188, 47] width 96 height 9
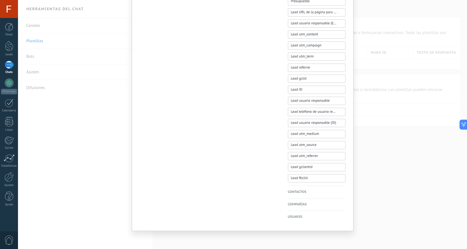
scroll to position [197, 0]
type input "**********"
click at [305, 191] on h4 "Contactos" at bounding box center [317, 193] width 58 height 6
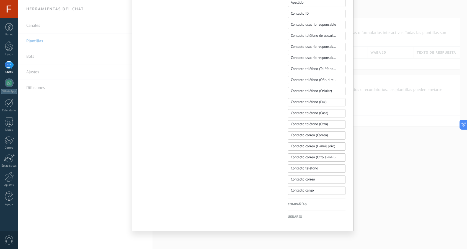
click at [306, 207] on h4 "Compañías" at bounding box center [317, 205] width 58 height 6
click at [300, 215] on h4 "Usuario" at bounding box center [317, 218] width 58 height 6
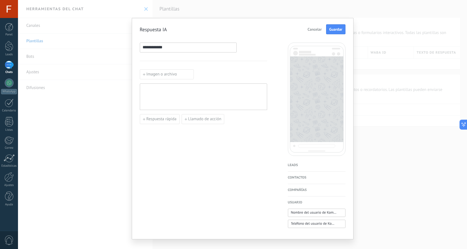
scroll to position [0, 0]
click at [317, 31] on span "Cancelar" at bounding box center [315, 29] width 14 height 4
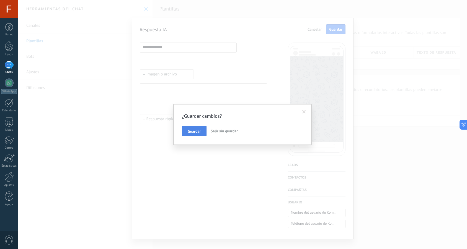
click at [196, 131] on span "Guardar" at bounding box center [194, 132] width 13 height 4
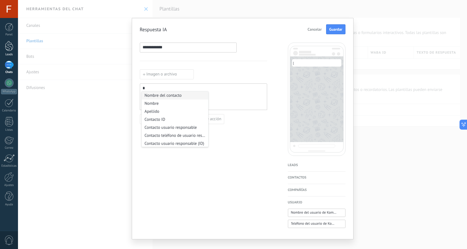
click at [8, 51] on link "Leads" at bounding box center [9, 48] width 18 height 15
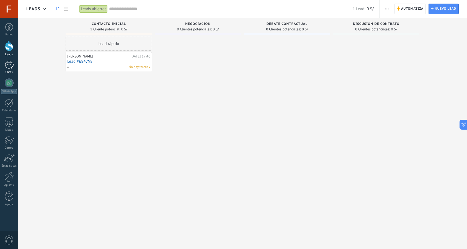
click at [5, 65] on div at bounding box center [9, 65] width 9 height 8
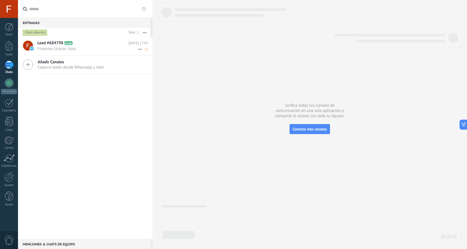
click at [69, 46] on span "Finanzas Ucacor: listo" at bounding box center [87, 48] width 100 height 5
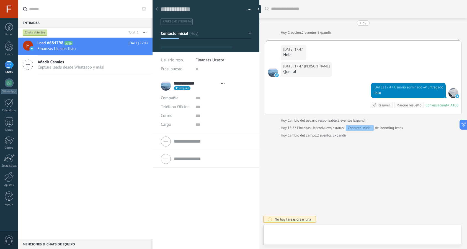
type textarea "**********"
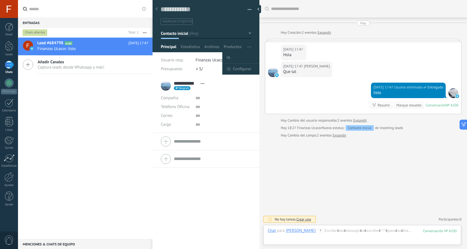
click at [244, 56] on li "IA" at bounding box center [240, 57] width 37 height 11
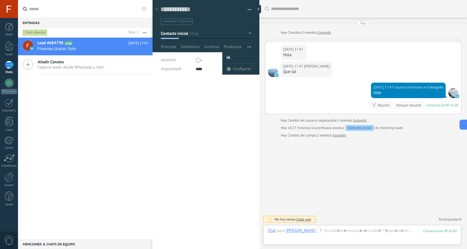
click at [248, 46] on span "button" at bounding box center [249, 47] width 4 height 11
click at [244, 68] on span "Configurar" at bounding box center [242, 69] width 18 height 11
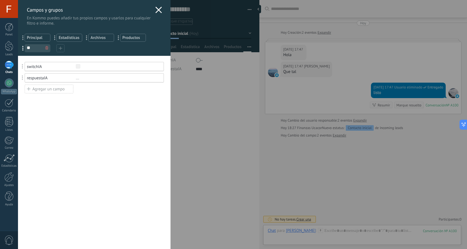
click at [45, 49] on icon at bounding box center [46, 47] width 3 height 3
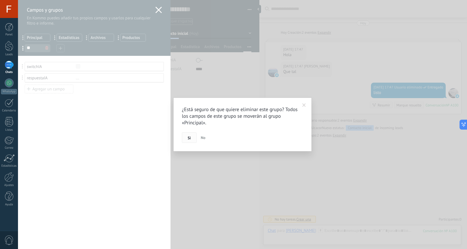
click at [188, 136] on span "Si" at bounding box center [189, 138] width 3 height 4
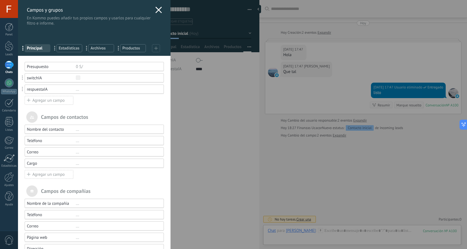
click at [155, 49] on icon at bounding box center [156, 48] width 4 height 4
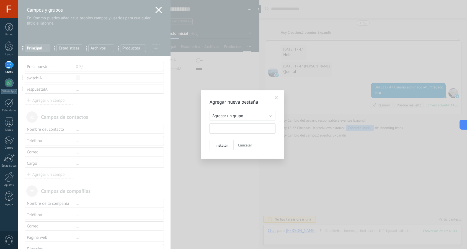
click at [234, 130] on input "text" at bounding box center [243, 129] width 66 height 10
type input "***"
click at [226, 148] on button "Instalar" at bounding box center [222, 145] width 24 height 11
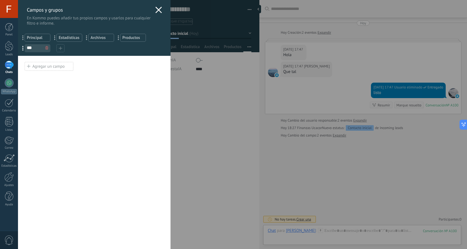
click at [54, 64] on div "Agregar un campo" at bounding box center [49, 66] width 49 height 9
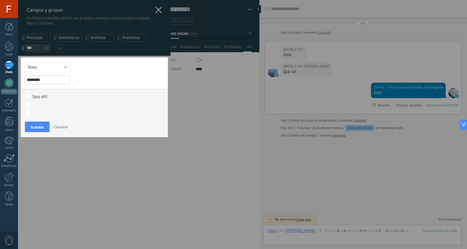
click at [56, 67] on button "Texto" at bounding box center [47, 67] width 45 height 10
click at [55, 87] on span "Interruptor" at bounding box center [44, 86] width 47 height 5
click at [51, 81] on input "********" at bounding box center [47, 79] width 45 height 9
type input "********"
click at [44, 126] on button "Guardar" at bounding box center [37, 127] width 25 height 11
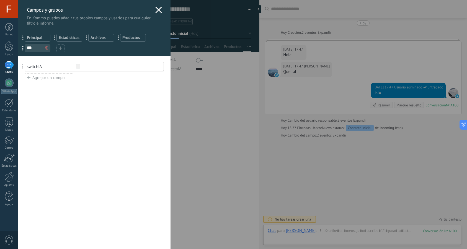
click at [53, 81] on div "Agregar un campo" at bounding box center [49, 77] width 49 height 9
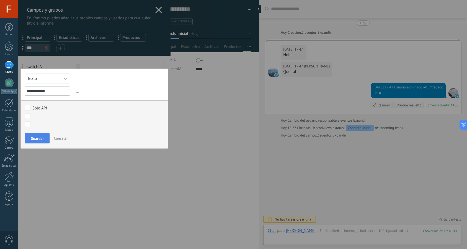
type input "**********"
click at [38, 142] on button "Guardar" at bounding box center [37, 138] width 25 height 11
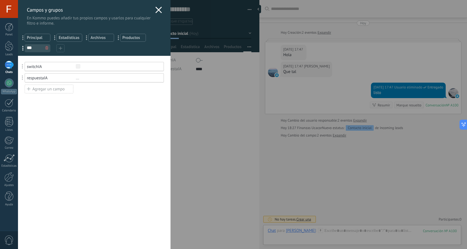
click at [157, 11] on icon at bounding box center [158, 10] width 7 height 7
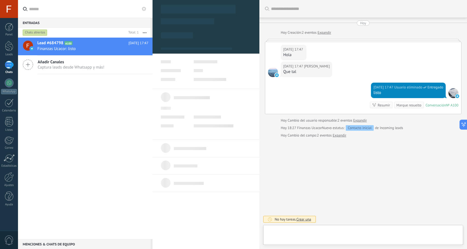
type textarea "**********"
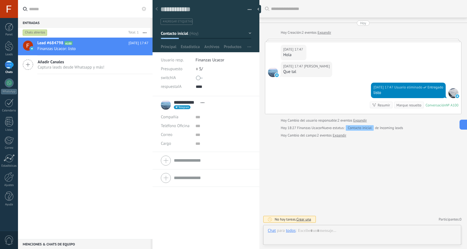
scroll to position [8, 0]
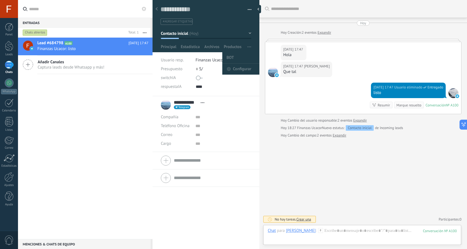
click at [247, 48] on span "button" at bounding box center [249, 47] width 4 height 11
click at [236, 56] on li "BOT" at bounding box center [240, 57] width 37 height 11
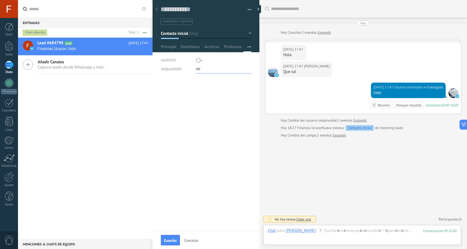
click at [197, 68] on input "text" at bounding box center [224, 69] width 56 height 9
type input "****"
click at [171, 241] on span "Guardar" at bounding box center [170, 241] width 13 height 4
click at [12, 53] on link "Leads" at bounding box center [9, 48] width 18 height 15
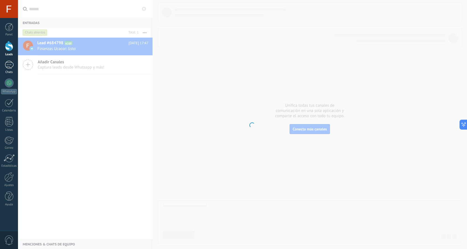
click at [11, 64] on div at bounding box center [9, 65] width 9 height 8
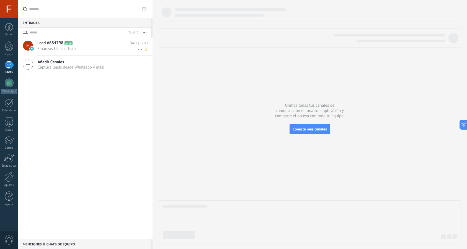
click at [63, 45] on span "Lead #684798" at bounding box center [50, 43] width 26 height 6
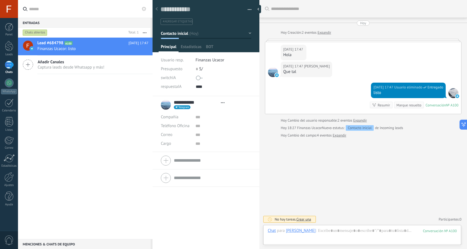
type textarea "**********"
click at [247, 48] on span "button" at bounding box center [249, 47] width 4 height 11
click at [239, 70] on span "Configurar" at bounding box center [242, 69] width 18 height 11
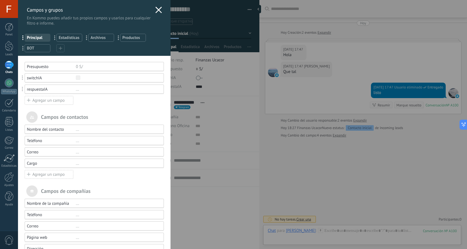
click at [81, 39] on div "... Estadísticas" at bounding box center [69, 38] width 26 height 8
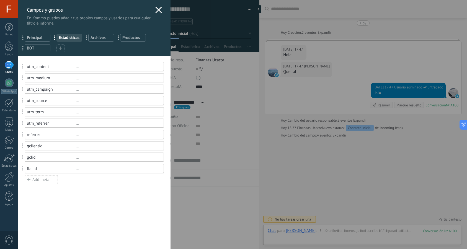
drag, startPoint x: 36, startPoint y: 50, endPoint x: 35, endPoint y: 35, distance: 15.8
click at [35, 35] on div "... Principal ... Estadísticas ... Archivos ... Productos ... BOT ***" at bounding box center [94, 42] width 153 height 28
drag, startPoint x: 23, startPoint y: 50, endPoint x: 23, endPoint y: 38, distance: 11.4
drag, startPoint x: 56, startPoint y: 39, endPoint x: 22, endPoint y: 38, distance: 34.0
click at [158, 9] on icon at bounding box center [158, 10] width 7 height 7
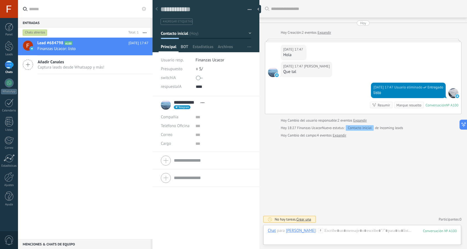
click at [187, 45] on span "BOT" at bounding box center [184, 48] width 7 height 8
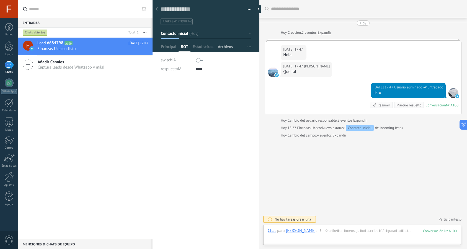
click at [228, 44] on span "Archivos" at bounding box center [225, 48] width 15 height 8
click at [204, 46] on span "Estadísticas" at bounding box center [203, 48] width 21 height 8
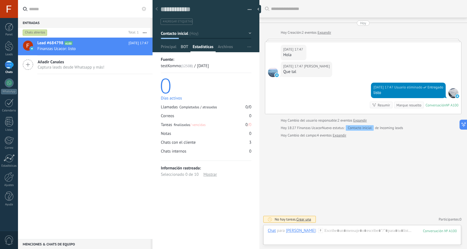
click at [187, 46] on span "BOT" at bounding box center [184, 48] width 7 height 8
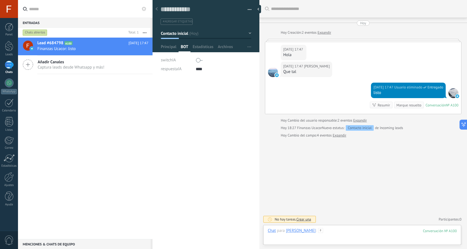
click at [320, 232] on div at bounding box center [362, 236] width 189 height 17
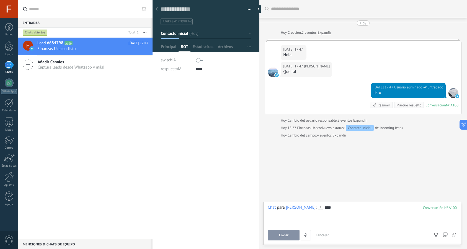
click at [281, 232] on button "Enviar" at bounding box center [284, 235] width 32 height 11
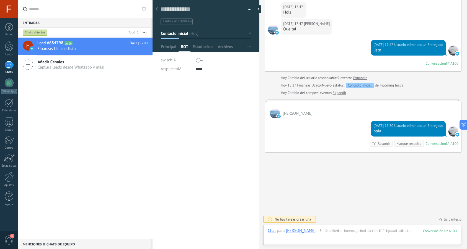
scroll to position [43, 0]
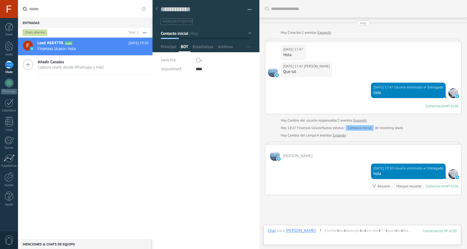
scroll to position [8, 0]
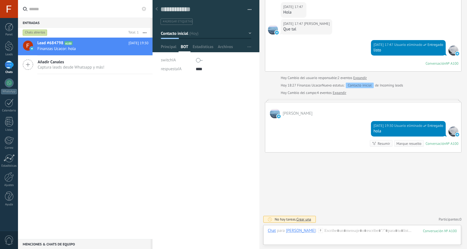
click at [148, 9] on label at bounding box center [85, 9] width 135 height 18
click at [148, 9] on input "text" at bounding box center [88, 9] width 119 height 18
click at [144, 9] on icon at bounding box center [144, 9] width 4 height 4
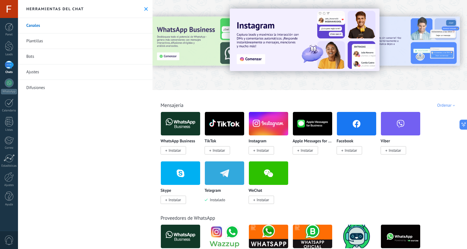
click at [59, 43] on link "Plantillas" at bounding box center [85, 40] width 135 height 15
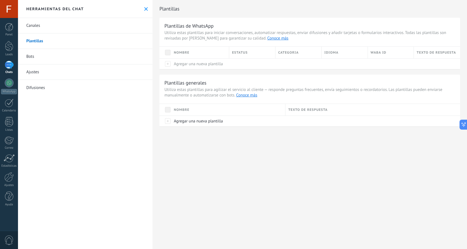
click at [34, 60] on link "Bots" at bounding box center [85, 56] width 135 height 15
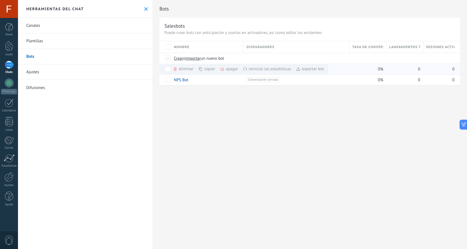
click at [185, 69] on div "eliminar màs" at bounding box center [192, 69] width 39 height 11
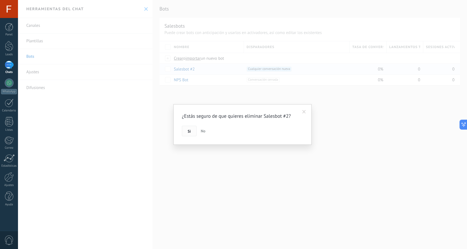
click at [190, 130] on span "Si" at bounding box center [189, 132] width 3 height 4
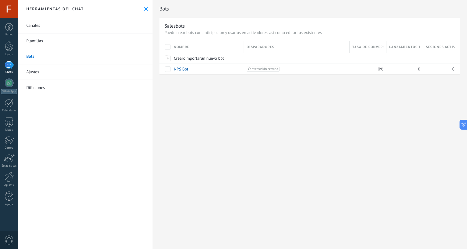
click at [56, 42] on link "Plantillas" at bounding box center [85, 40] width 135 height 15
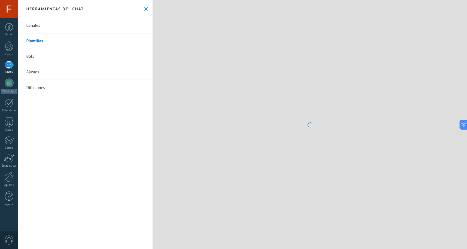
click at [43, 23] on link "Canales" at bounding box center [85, 25] width 135 height 15
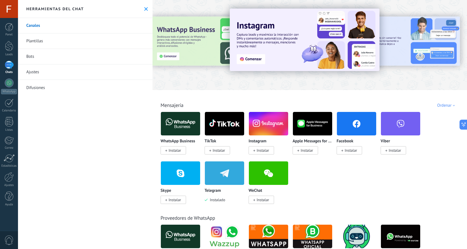
click at [43, 45] on link "Plantillas" at bounding box center [85, 40] width 135 height 15
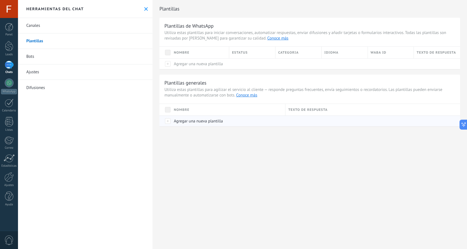
click at [187, 122] on span "Agregar una nueva plantilla" at bounding box center [198, 121] width 49 height 5
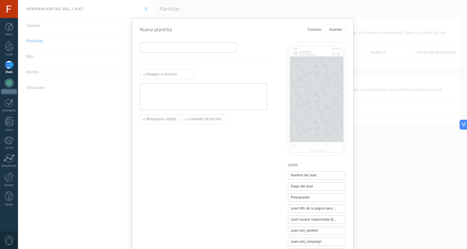
click at [186, 47] on input at bounding box center [188, 47] width 96 height 9
type input "**********"
click at [310, 173] on span "Nombre del lead" at bounding box center [304, 176] width 26 height 6
click at [214, 89] on div "**********" at bounding box center [204, 97] width 122 height 22
click at [332, 28] on span "Guardar" at bounding box center [335, 29] width 13 height 4
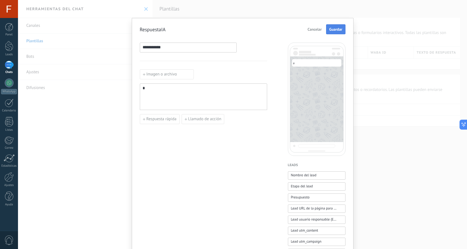
click at [334, 25] on button "Guardar" at bounding box center [335, 29] width 19 height 10
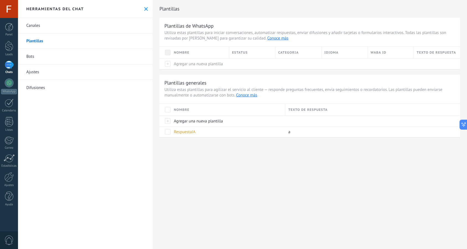
click at [45, 53] on link "Bots" at bounding box center [85, 56] width 135 height 15
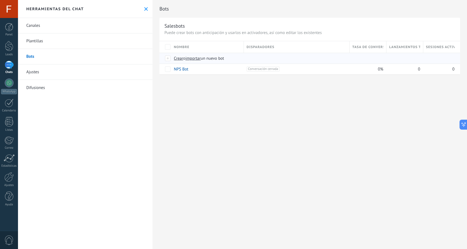
click at [179, 60] on span "Crear" at bounding box center [178, 58] width 9 height 5
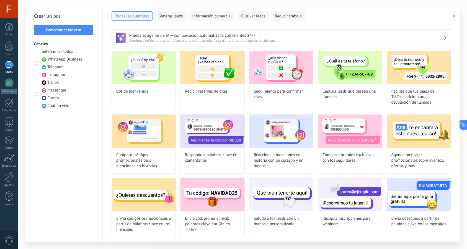
type input "**********"
click at [79, 30] on span "Comenzar desde cero" at bounding box center [63, 30] width 35 height 4
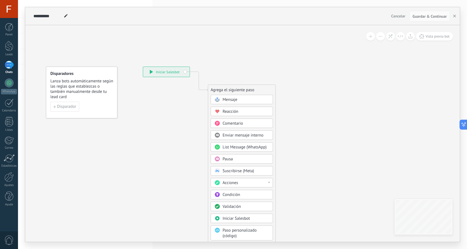
click at [230, 100] on span "Mensaje" at bounding box center [230, 99] width 15 height 5
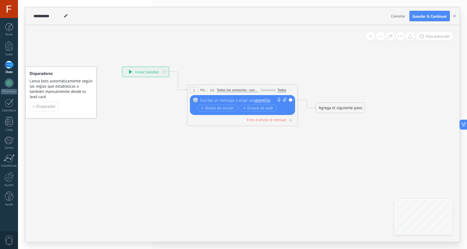
click at [226, 101] on div at bounding box center [241, 101] width 82 height 6
click at [262, 101] on span "plantilla" at bounding box center [262, 101] width 15 height 4
click at [266, 109] on span "RespuestaIA" at bounding box center [282, 110] width 67 height 6
click at [264, 67] on icon at bounding box center [234, 92] width 501 height 329
click at [424, 22] on div "**********" at bounding box center [242, 16] width 435 height 18
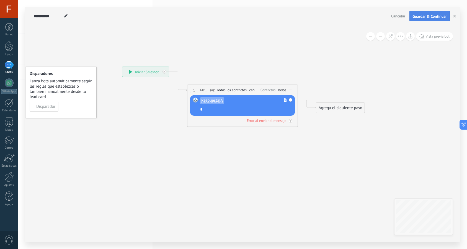
click at [422, 16] on span "Guardar & Continuar" at bounding box center [429, 16] width 34 height 4
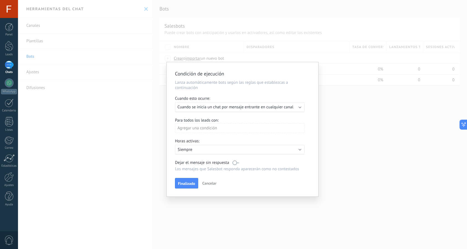
click at [208, 182] on span "Cancelar" at bounding box center [209, 183] width 14 height 5
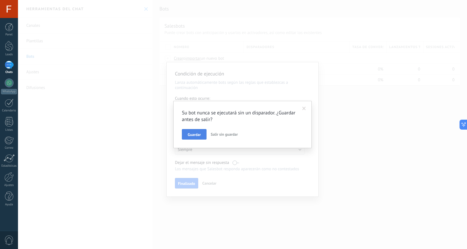
click at [200, 136] on span "Guardar" at bounding box center [194, 135] width 13 height 4
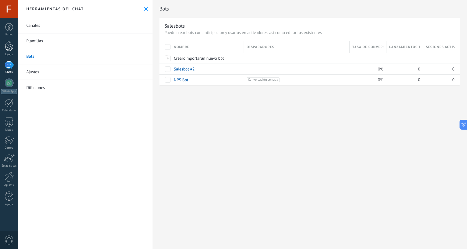
click at [11, 54] on div "Leads" at bounding box center [9, 55] width 16 height 4
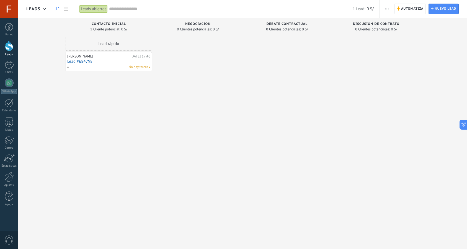
click at [84, 58] on div "[PERSON_NAME]" at bounding box center [98, 56] width 62 height 4
click at [87, 62] on link "Lead #684798" at bounding box center [108, 61] width 83 height 5
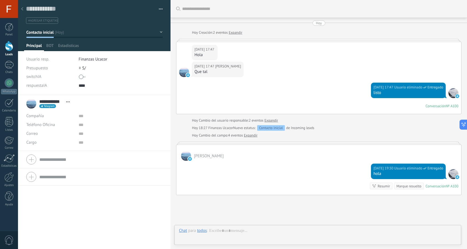
scroll to position [8, 0]
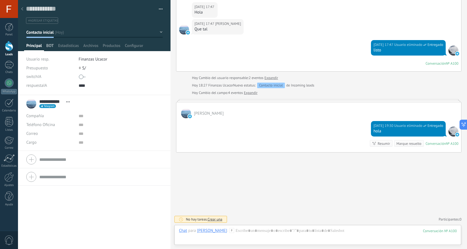
click at [52, 47] on span "BOT" at bounding box center [49, 47] width 7 height 8
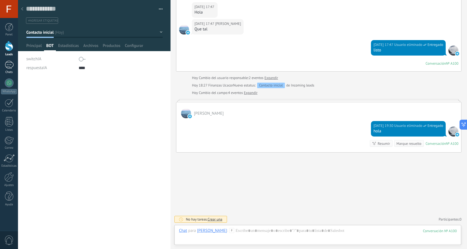
click at [12, 66] on div at bounding box center [9, 65] width 9 height 8
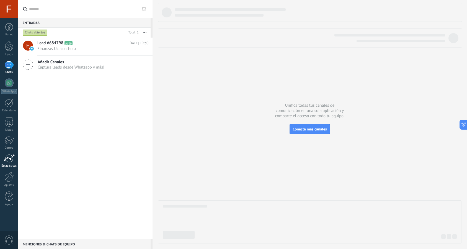
click at [12, 159] on div at bounding box center [9, 158] width 11 height 8
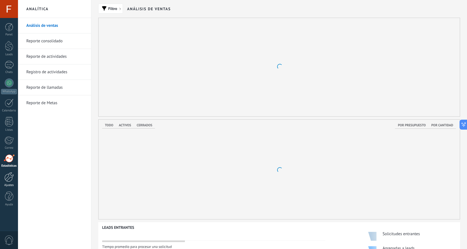
click at [12, 174] on div at bounding box center [8, 177] width 9 height 10
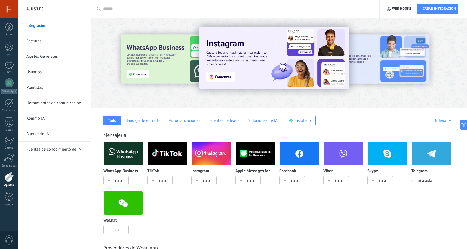
click at [58, 101] on link "Herramientas de comunicación" at bounding box center [55, 102] width 59 height 15
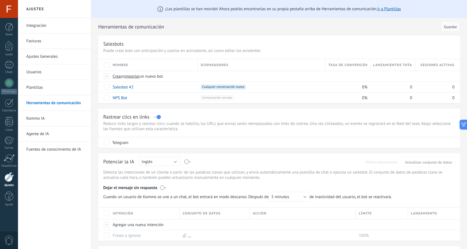
click at [46, 121] on link "Kommo IA" at bounding box center [55, 118] width 59 height 15
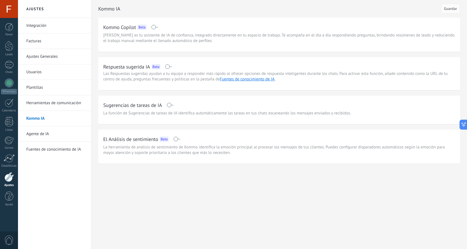
click at [51, 128] on link "Agente de IA" at bounding box center [55, 133] width 59 height 15
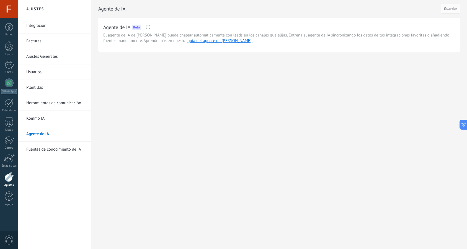
click at [60, 151] on link "Fuentes de conocimiento de IA" at bounding box center [55, 149] width 59 height 15
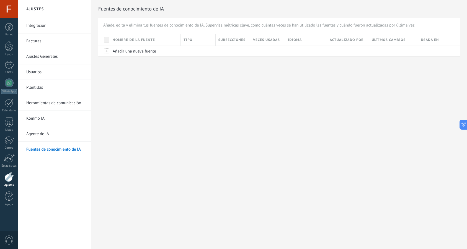
click at [53, 134] on link "Agente de IA" at bounding box center [55, 133] width 59 height 15
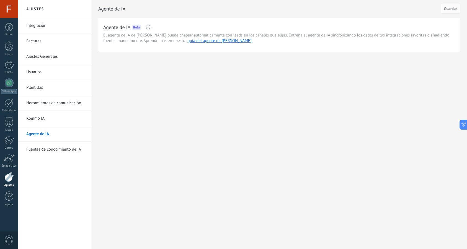
click at [150, 27] on span at bounding box center [149, 27] width 7 height 4
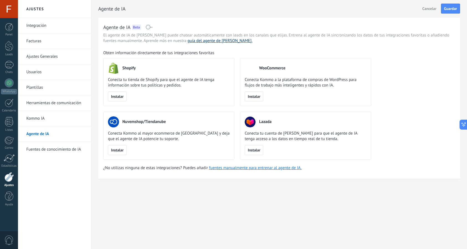
click at [188, 40] on link "guía del agente de IA." at bounding box center [220, 40] width 65 height 5
click at [150, 28] on span at bounding box center [149, 27] width 7 height 4
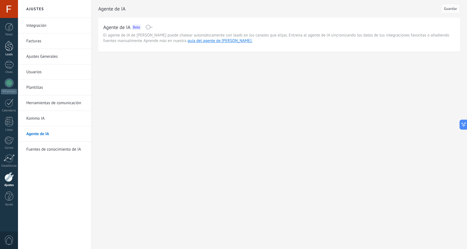
click at [11, 51] on link "Leads" at bounding box center [9, 48] width 18 height 15
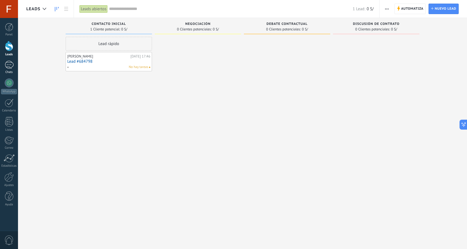
click at [8, 62] on div at bounding box center [9, 65] width 9 height 8
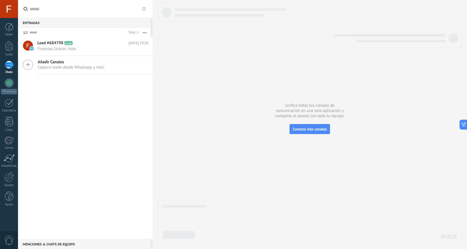
click at [145, 11] on button at bounding box center [144, 9] width 7 height 7
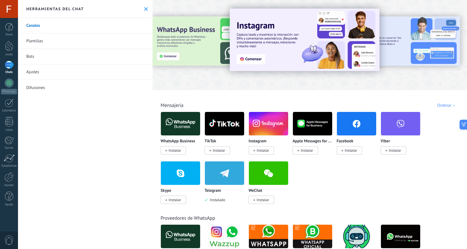
click at [34, 44] on link "Plantillas" at bounding box center [85, 40] width 135 height 15
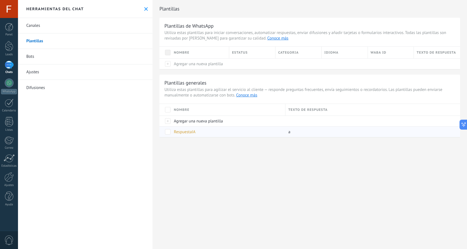
click at [190, 132] on span "RespuestaIA" at bounding box center [185, 132] width 22 height 5
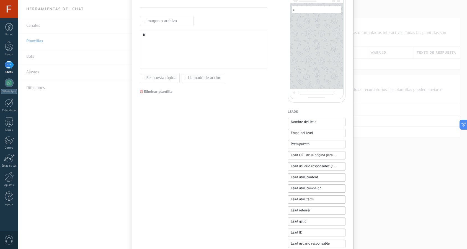
scroll to position [52, 0]
click at [7, 44] on div at bounding box center [9, 46] width 8 height 10
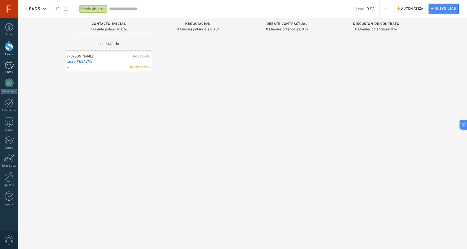
click at [7, 64] on div at bounding box center [9, 65] width 9 height 8
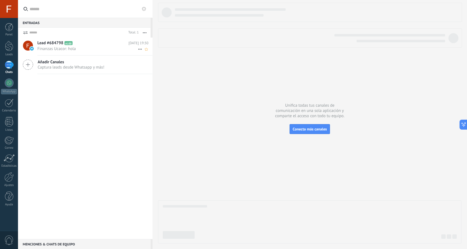
click at [105, 47] on span "Finanzas Ucacor: hola" at bounding box center [87, 48] width 100 height 5
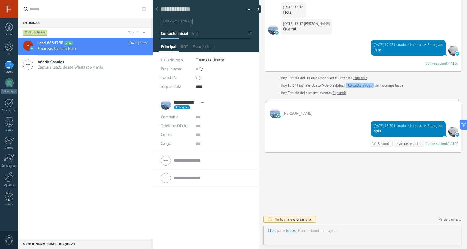
scroll to position [8, 0]
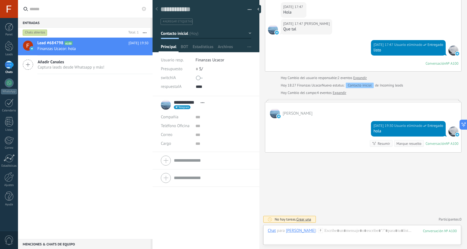
click at [247, 9] on button "button" at bounding box center [248, 10] width 8 height 8
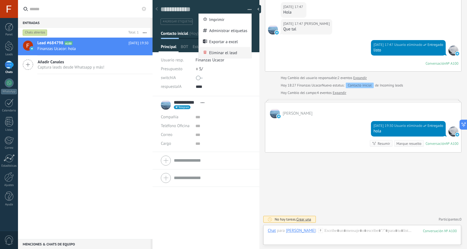
click at [221, 48] on span "Eliminar el lead" at bounding box center [223, 52] width 28 height 11
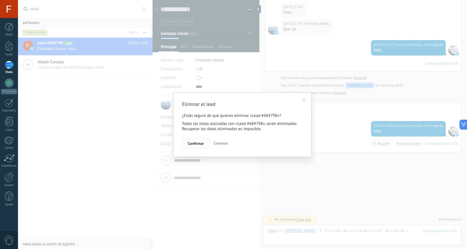
click at [196, 142] on span "Confirmar" at bounding box center [196, 144] width 16 height 4
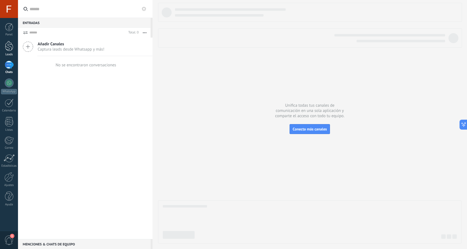
click at [12, 48] on div at bounding box center [9, 46] width 8 height 10
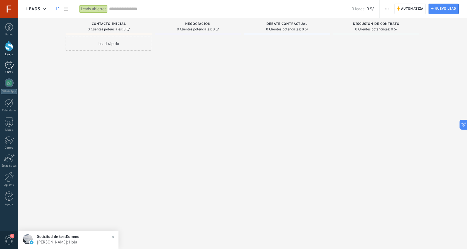
click at [10, 63] on div at bounding box center [9, 65] width 9 height 8
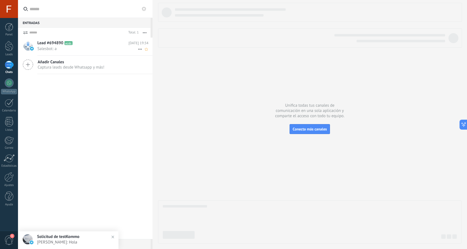
click at [78, 46] on span "Salesbot: a" at bounding box center [87, 48] width 100 height 5
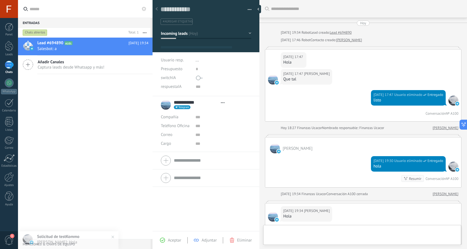
type textarea "**********"
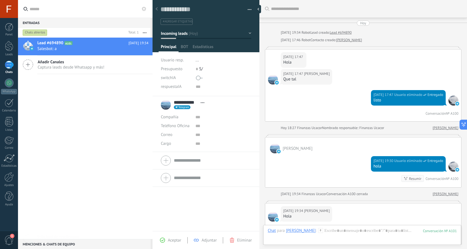
scroll to position [106, 0]
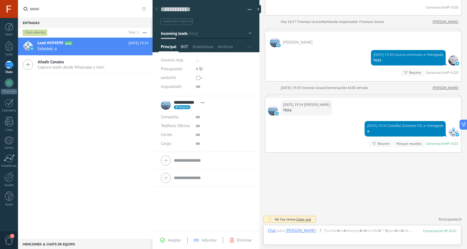
click at [186, 45] on span "BOT" at bounding box center [184, 48] width 7 height 8
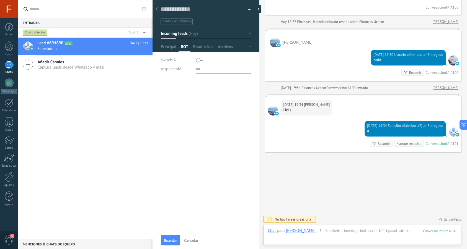
click at [198, 69] on input "text" at bounding box center [224, 69] width 56 height 9
type input "***"
click at [172, 239] on span "Guardar" at bounding box center [170, 241] width 13 height 4
click at [249, 47] on icon "button" at bounding box center [249, 46] width 4 height 1
click at [246, 54] on span "Configurar" at bounding box center [242, 57] width 18 height 11
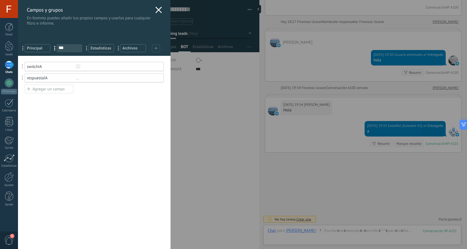
click at [63, 48] on input "***" at bounding box center [69, 48] width 25 height 4
click at [68, 48] on input "***" at bounding box center [69, 48] width 25 height 4
click at [99, 121] on div "Usted ha alcanzado la cantidad máxima de los campos añadidos en la tarifa Perio…" at bounding box center [94, 152] width 153 height 193
click at [68, 49] on input "***" at bounding box center [69, 48] width 25 height 4
type input "*"
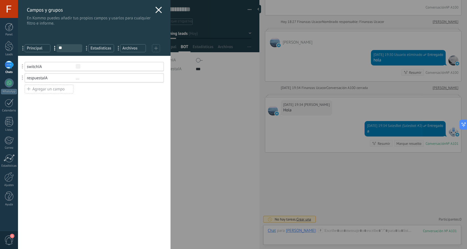
type input "**"
click at [157, 10] on use at bounding box center [159, 10] width 6 height 6
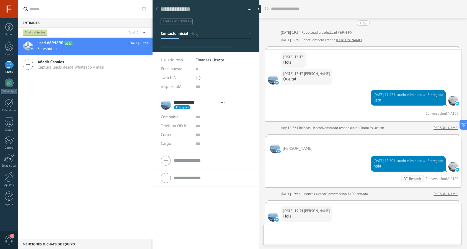
type textarea "**********"
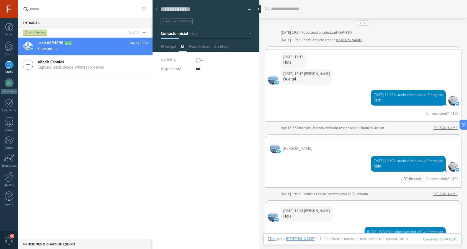
scroll to position [118, 0]
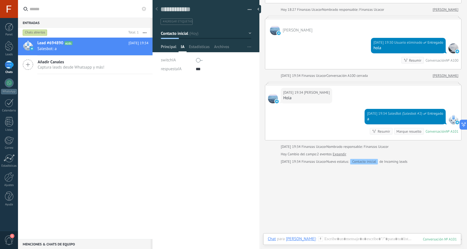
click at [170, 47] on span "Principal" at bounding box center [168, 48] width 15 height 8
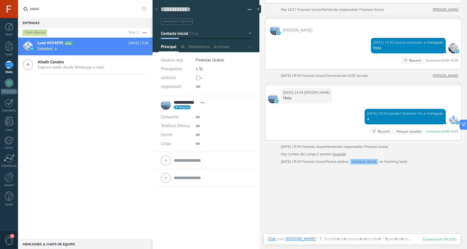
click at [11, 68] on div at bounding box center [9, 65] width 9 height 8
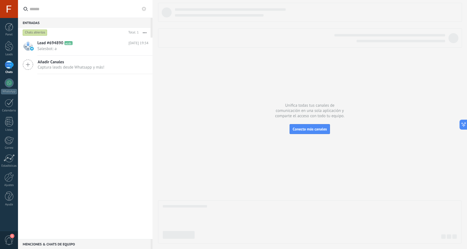
click at [144, 10] on use at bounding box center [144, 9] width 4 height 4
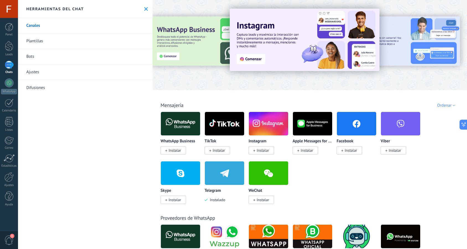
click at [75, 45] on link "Plantillas" at bounding box center [85, 40] width 135 height 15
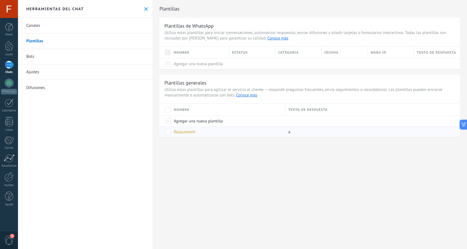
click at [192, 134] on span "RespuestaIA" at bounding box center [185, 132] width 22 height 5
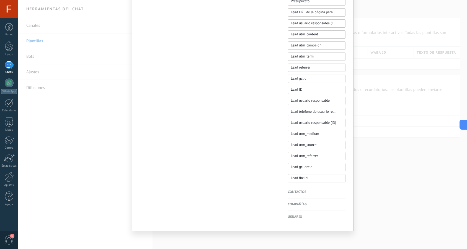
scroll to position [197, 0]
click at [301, 195] on div "Contactos Nombre del contacto Nombre Apellido Contacto ID Contacto usuario resp…" at bounding box center [317, 192] width 58 height 12
click at [300, 191] on h4 "Contactos" at bounding box center [317, 193] width 58 height 6
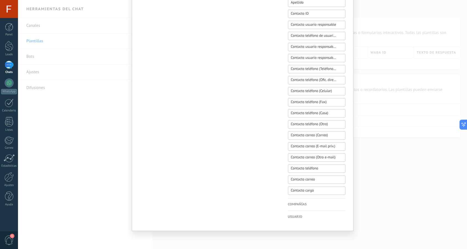
scroll to position [208, 0]
click at [300, 205] on h4 "Compañías" at bounding box center [317, 205] width 58 height 6
click at [300, 215] on h4 "Usuario" at bounding box center [317, 218] width 58 height 6
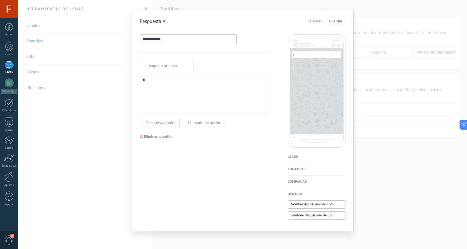
scroll to position [8, 0]
click at [211, 43] on div "**********" at bounding box center [188, 39] width 97 height 10
click at [201, 39] on input "**********" at bounding box center [188, 39] width 96 height 9
click at [314, 21] on span "Cancelar" at bounding box center [315, 21] width 14 height 4
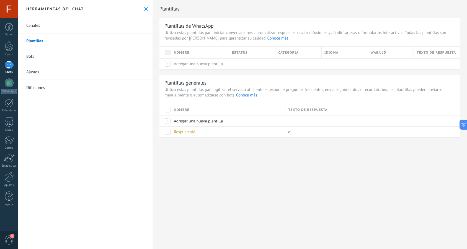
scroll to position [0, 0]
click at [184, 132] on span "RespuestaIA" at bounding box center [185, 132] width 22 height 5
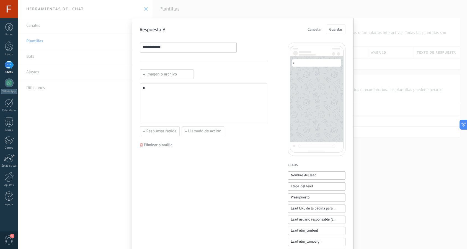
click at [308, 28] on span "Cancelar" at bounding box center [315, 29] width 14 height 4
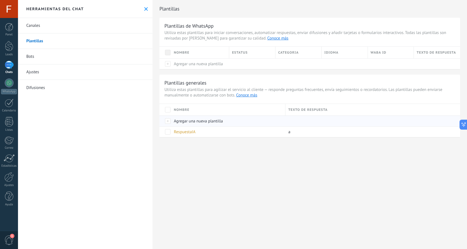
click at [187, 123] on span "Agregar una nueva plantilla" at bounding box center [198, 121] width 49 height 5
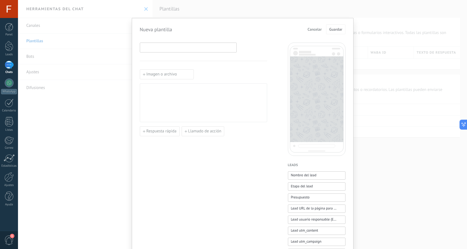
click at [173, 48] on input at bounding box center [188, 47] width 96 height 9
click at [172, 59] on div "Imagen o archivo Respuesta rápida Llamado de acción" at bounding box center [203, 230] width 127 height 374
click at [211, 92] on div at bounding box center [204, 103] width 122 height 34
click at [314, 31] on span "Cancelar" at bounding box center [315, 29] width 14 height 4
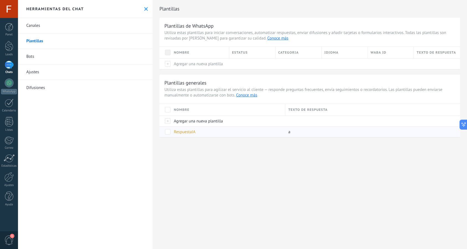
click at [167, 134] on span at bounding box center [168, 132] width 6 height 6
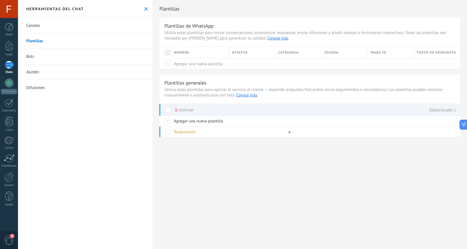
click at [180, 109] on span "eliminar" at bounding box center [186, 110] width 15 height 11
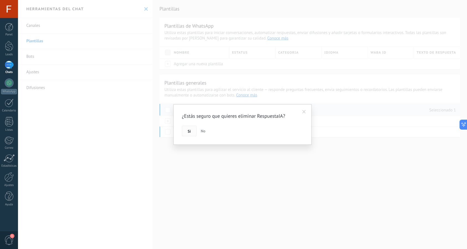
click at [184, 128] on button "Si" at bounding box center [189, 131] width 15 height 11
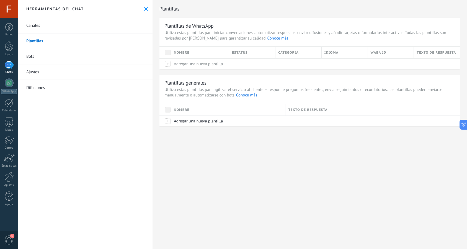
click at [33, 56] on link "Bots" at bounding box center [85, 56] width 135 height 15
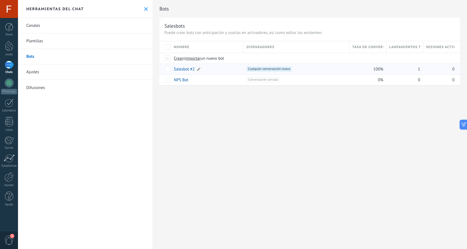
click at [182, 71] on link "Salesbot #2" at bounding box center [184, 69] width 21 height 5
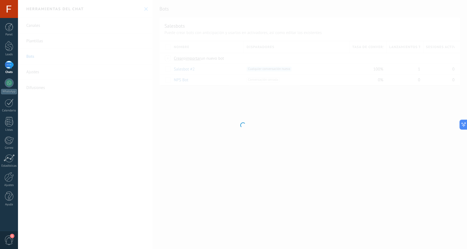
type input "**********"
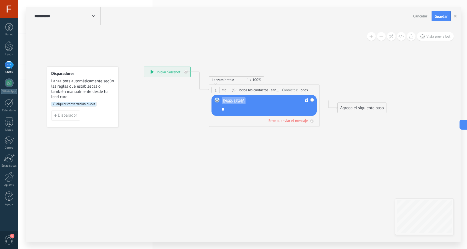
click at [249, 102] on div "RespuestaIA No es posible editar la plantilla de contenido" at bounding box center [265, 102] width 86 height 9
click at [229, 108] on div "*" at bounding box center [268, 110] width 92 height 6
click at [228, 109] on div "*" at bounding box center [268, 110] width 92 height 6
click at [364, 110] on div "Agrega el siguiente paso" at bounding box center [362, 108] width 48 height 9
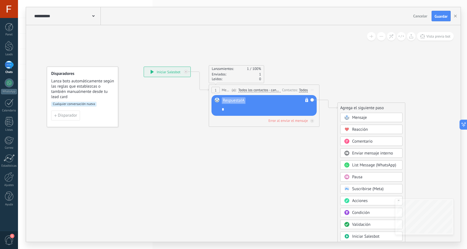
click at [289, 110] on div "*" at bounding box center [268, 110] width 92 height 6
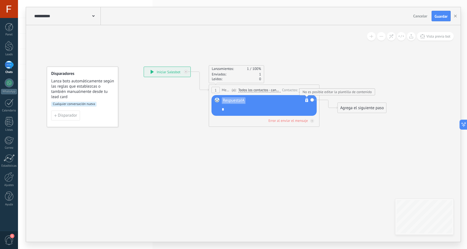
click at [315, 82] on div "Lanzamientos: 1 100% Enviados: 1 Leídos: 0" at bounding box center [264, 74] width 111 height 18
click at [313, 92] on span "Iniciar vista previa aquí Cambiar nombre Duplicar Borrar" at bounding box center [312, 90] width 9 height 8
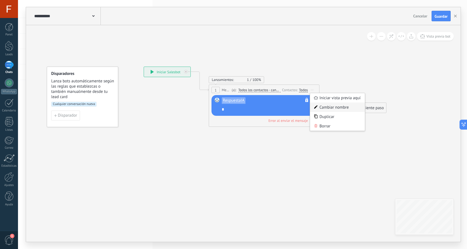
click at [320, 104] on div "Cambiar nombre" at bounding box center [337, 107] width 55 height 9
click at [277, 107] on div "*" at bounding box center [268, 110] width 92 height 6
click at [306, 100] on rect at bounding box center [306, 101] width 3 height 2
click at [276, 101] on div "RespuestaIA No es posible editar la plantilla de contenido" at bounding box center [265, 102] width 86 height 9
click at [237, 101] on span "RespuestaIA" at bounding box center [234, 101] width 22 height 4
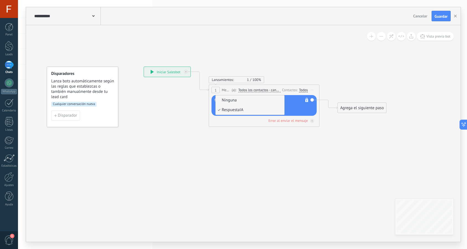
click at [237, 100] on span "Ninguna" at bounding box center [249, 101] width 67 height 6
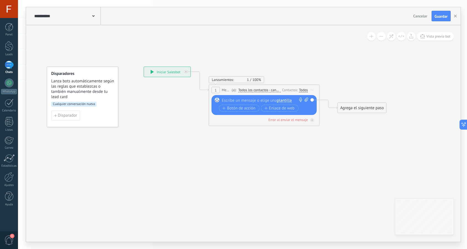
click at [262, 100] on div at bounding box center [263, 101] width 82 height 6
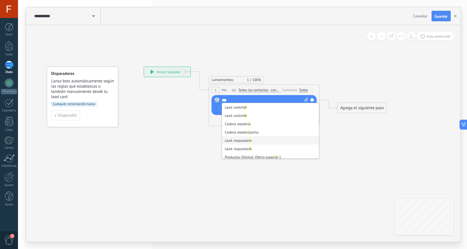
scroll to position [3, 0]
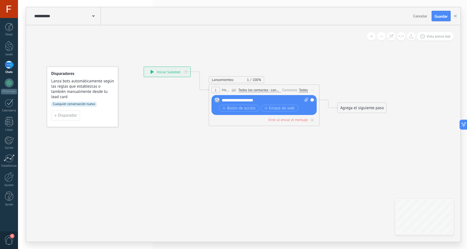
click at [260, 147] on icon at bounding box center [255, 96] width 501 height 337
click at [438, 15] on span "Guardar" at bounding box center [441, 16] width 13 height 4
click at [456, 18] on button "button" at bounding box center [455, 16] width 8 height 11
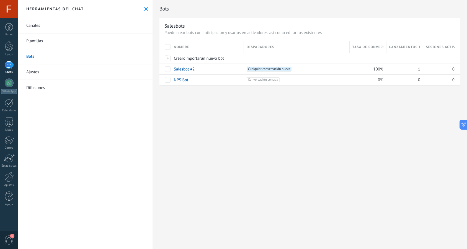
click at [43, 40] on link "Plantillas" at bounding box center [85, 40] width 135 height 15
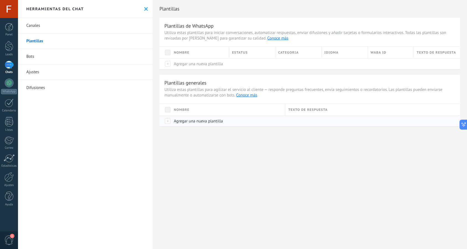
click at [195, 120] on span "Agregar una nueva plantilla" at bounding box center [198, 121] width 49 height 5
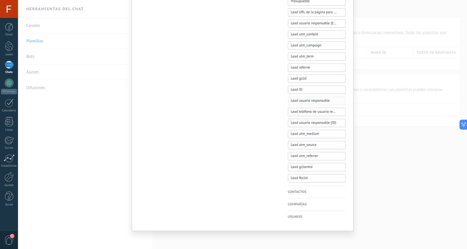
scroll to position [197, 0]
click at [304, 191] on h4 "Contactos" at bounding box center [317, 193] width 58 height 6
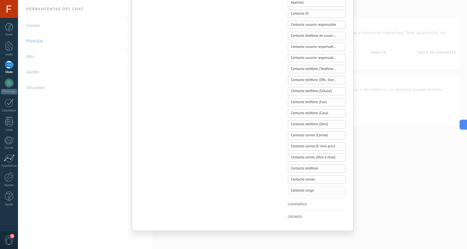
scroll to position [208, 0]
click at [303, 208] on div "Compañías Nombre de la compañía Compañía ID Compañía usuario responsable Compañ…" at bounding box center [317, 205] width 58 height 12
click at [301, 205] on h4 "Compañías" at bounding box center [317, 205] width 58 height 6
click at [301, 215] on h4 "Usuario" at bounding box center [317, 218] width 58 height 6
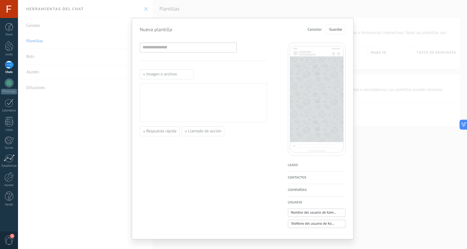
scroll to position [0, 0]
click at [317, 29] on span "Cancelar" at bounding box center [315, 29] width 14 height 4
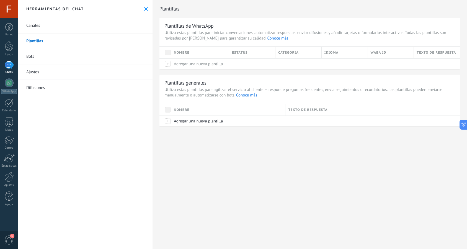
click at [37, 61] on link "Bots" at bounding box center [85, 56] width 135 height 15
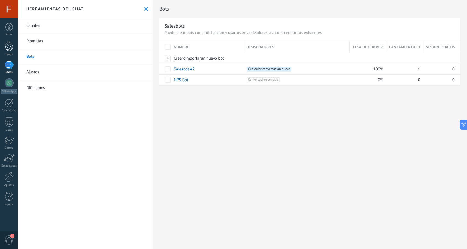
click at [8, 46] on div at bounding box center [9, 46] width 8 height 10
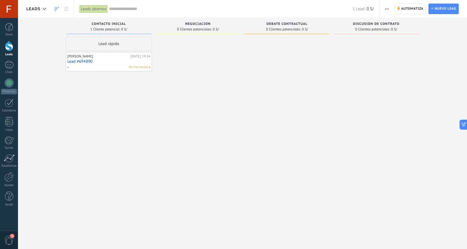
click at [92, 59] on link "Lead #694890" at bounding box center [108, 61] width 83 height 5
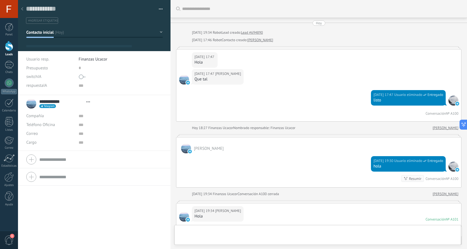
type textarea "**********"
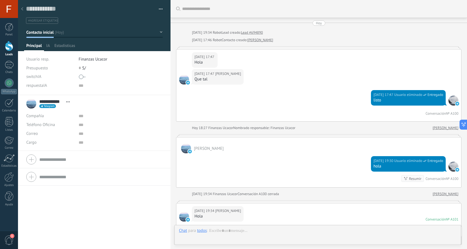
scroll to position [158, 0]
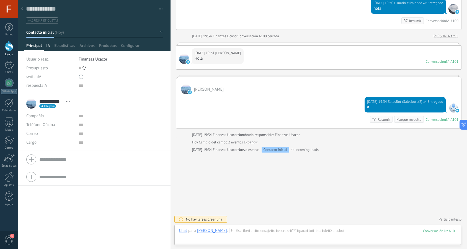
click at [48, 47] on span "IA" at bounding box center [48, 47] width 4 height 8
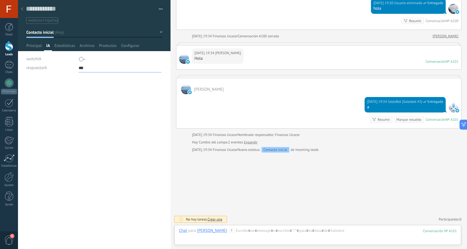
click at [86, 67] on input "***" at bounding box center [120, 68] width 83 height 9
type input "*"
type input "**********"
click at [233, 234] on div at bounding box center [318, 236] width 278 height 17
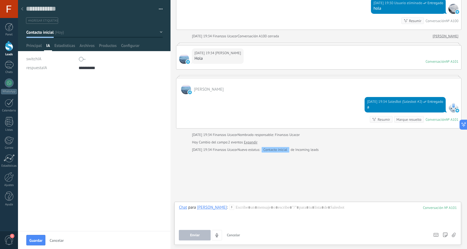
click at [229, 210] on icon at bounding box center [231, 207] width 5 height 5
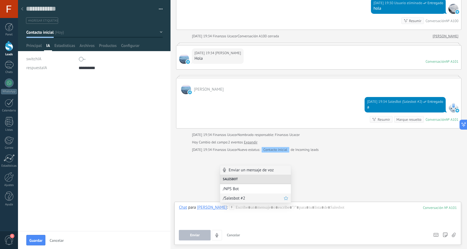
click at [242, 197] on span "/Salesbot #2" at bounding box center [253, 198] width 61 height 5
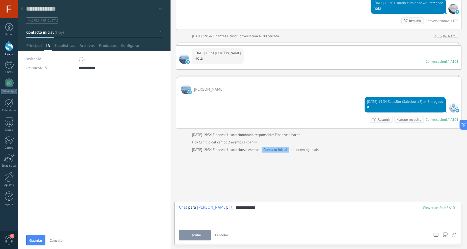
click at [199, 237] on span "Ejecutar" at bounding box center [194, 236] width 12 height 4
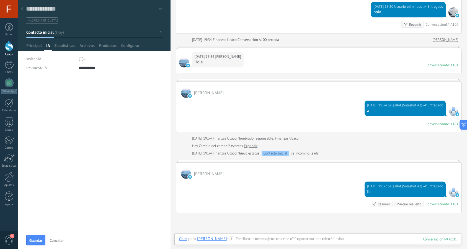
scroll to position [157, 0]
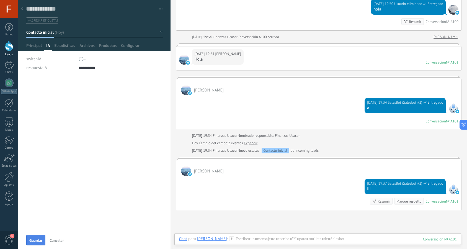
click at [42, 237] on button "Guardar" at bounding box center [35, 240] width 19 height 11
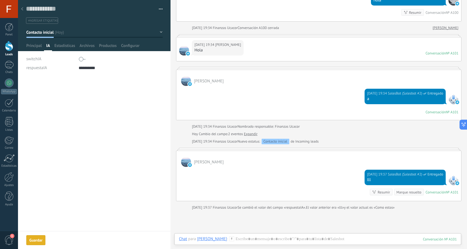
click at [229, 239] on icon at bounding box center [231, 239] width 5 height 5
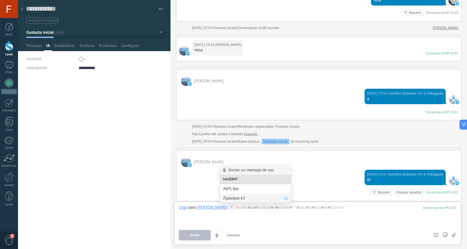
click at [237, 198] on span "/Salesbot #2" at bounding box center [253, 198] width 61 height 5
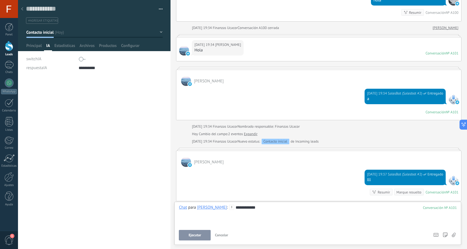
click at [202, 233] on button "Ejecutar" at bounding box center [195, 235] width 32 height 11
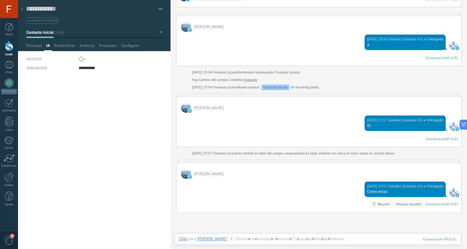
scroll to position [223, 0]
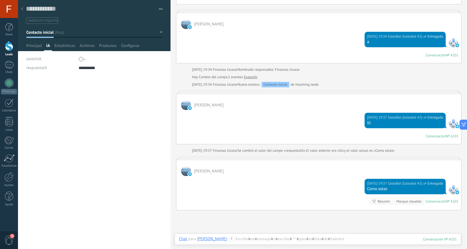
click at [159, 9] on button "button" at bounding box center [159, 9] width 8 height 8
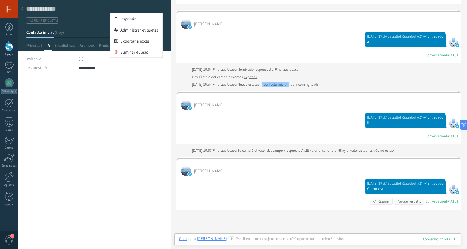
click at [165, 8] on div "Guardar y crear Imprimir Administrar etiquetas Exportar a excel" at bounding box center [94, 12] width 153 height 24
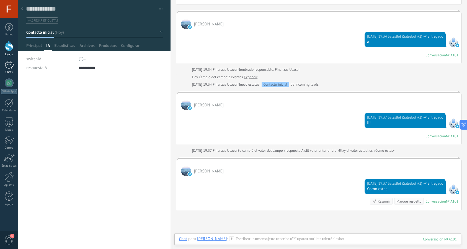
click at [14, 65] on link "Chats" at bounding box center [9, 67] width 18 height 13
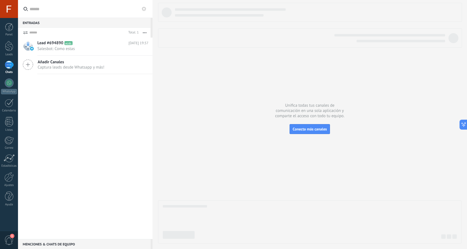
click at [144, 9] on icon at bounding box center [144, 9] width 4 height 4
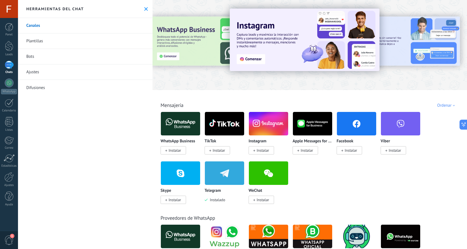
click at [46, 55] on link "Bots" at bounding box center [85, 56] width 135 height 15
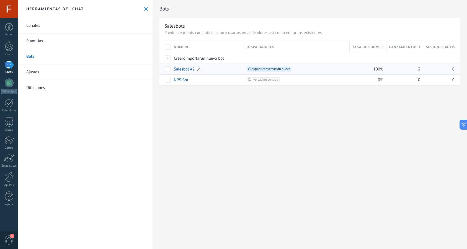
click at [183, 67] on link "Salesbot #2" at bounding box center [184, 69] width 21 height 5
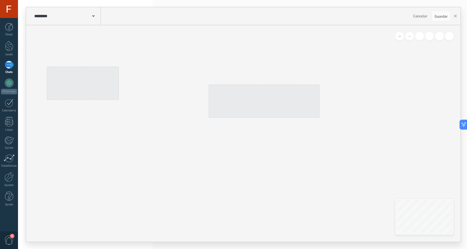
type input "**********"
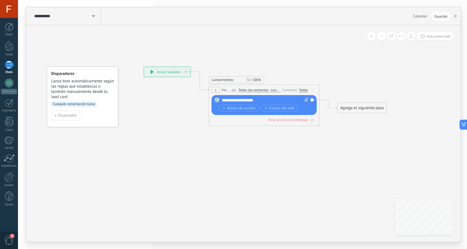
click at [93, 15] on span at bounding box center [93, 15] width 2 height 5
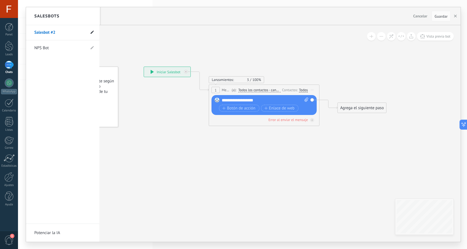
click at [93, 33] on icon at bounding box center [92, 32] width 3 height 3
type input "******"
click at [187, 130] on div at bounding box center [243, 124] width 435 height 235
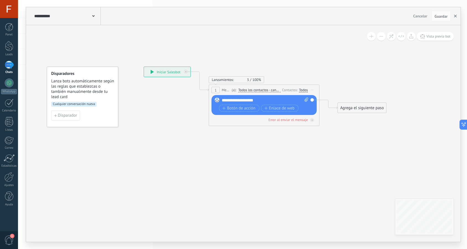
click at [456, 18] on button "button" at bounding box center [455, 16] width 8 height 11
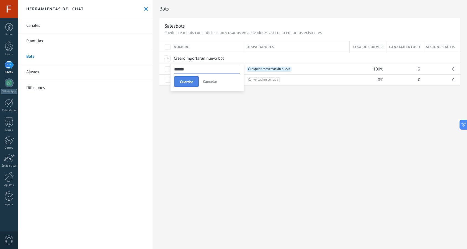
type input "******"
click at [191, 81] on span "Guardar" at bounding box center [186, 82] width 13 height 4
click at [8, 49] on div at bounding box center [9, 46] width 8 height 10
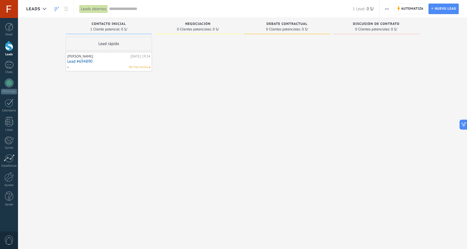
click at [18, 66] on div "Leads Entrantes Solicitudes: [PHONE_NUMBER] Contacto inicial 1 Cliente potencia…" at bounding box center [242, 138] width 449 height 241
click at [10, 65] on div at bounding box center [9, 65] width 9 height 8
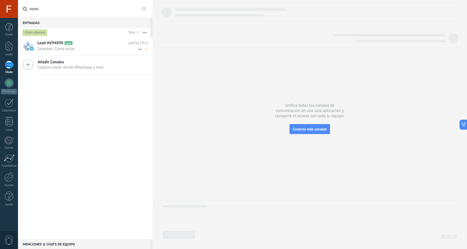
click at [91, 48] on span "Salesbot: Como estas" at bounding box center [87, 48] width 100 height 5
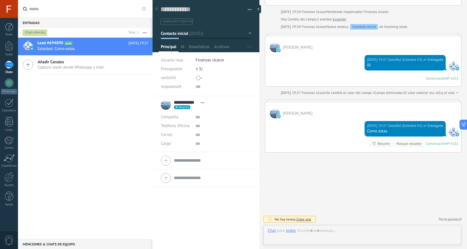
scroll to position [8, 0]
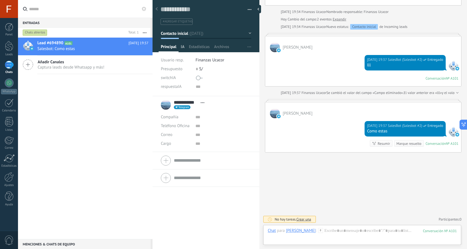
click at [182, 49] on span "IA" at bounding box center [183, 48] width 4 height 8
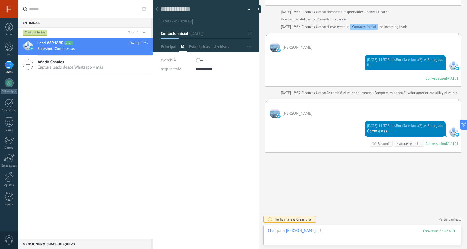
click at [331, 235] on div at bounding box center [362, 236] width 189 height 17
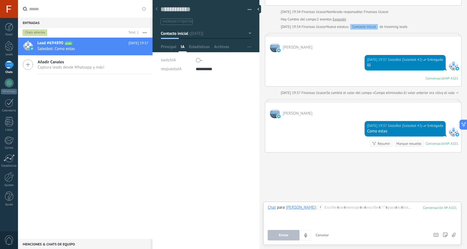
click at [318, 205] on icon at bounding box center [320, 207] width 5 height 5
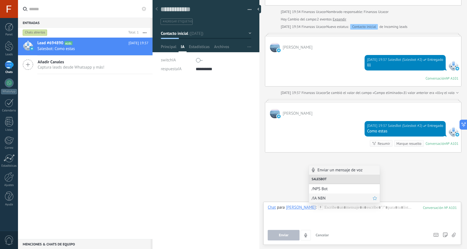
click at [324, 197] on span "/IA N8N" at bounding box center [342, 198] width 61 height 5
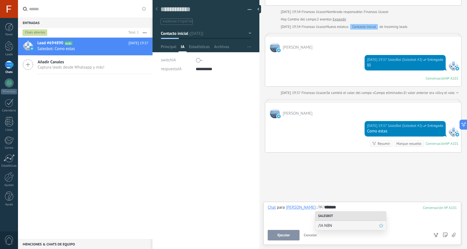
click at [334, 224] on span "/IA N8N" at bounding box center [348, 225] width 61 height 5
click at [333, 225] on span "/IA N8N" at bounding box center [348, 225] width 61 height 5
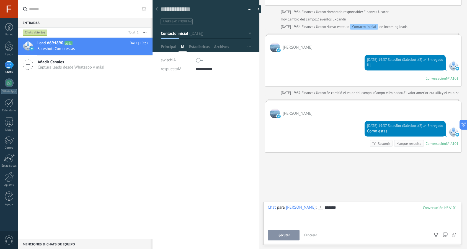
click at [288, 229] on div "Chat para [PERSON_NAME] : 101 ******* Ejecutar Cancelar Rastrear clics en links…" at bounding box center [362, 223] width 189 height 36
click at [288, 234] on span "Ejecutar" at bounding box center [283, 236] width 12 height 4
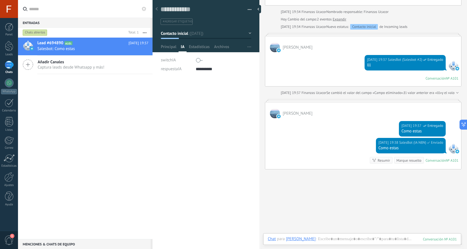
scroll to position [256, 0]
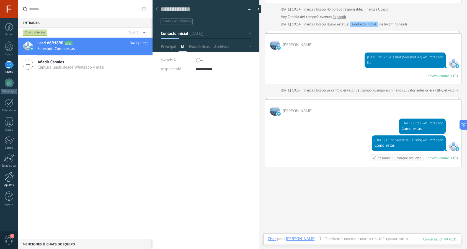
click at [8, 173] on div at bounding box center [8, 177] width 9 height 10
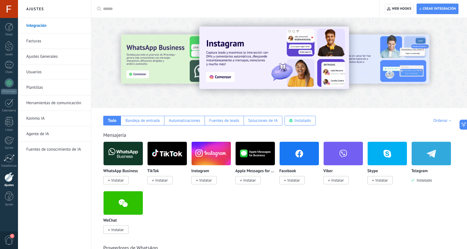
click at [395, 8] on span "Web hooks 0" at bounding box center [401, 9] width 19 height 4
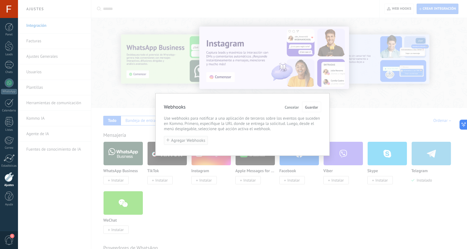
click at [198, 142] on span "Agregar Webhooks" at bounding box center [188, 141] width 34 height 4
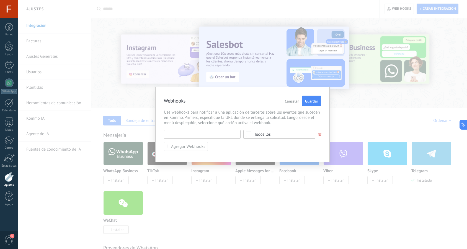
click at [198, 133] on input "text" at bounding box center [202, 134] width 77 height 9
paste input "**********"
type input "**********"
click at [257, 133] on div "Todos los" at bounding box center [262, 135] width 17 height 4
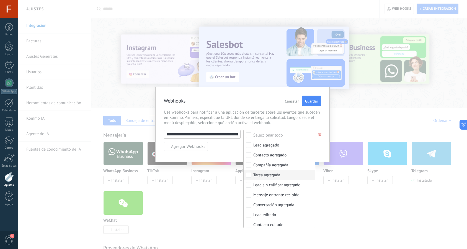
scroll to position [7, 0]
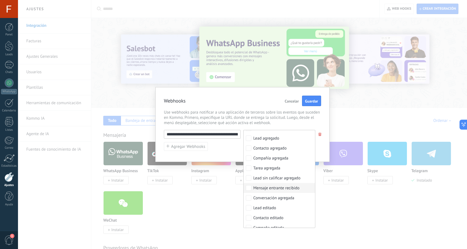
click at [285, 189] on div "Mensaje entrante recibido" at bounding box center [276, 189] width 46 height 6
click at [230, 151] on div "**********" at bounding box center [242, 140] width 157 height 21
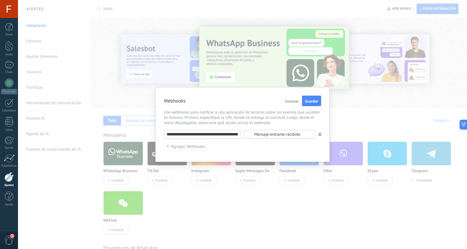
click at [310, 101] on span "Guardar" at bounding box center [311, 101] width 13 height 4
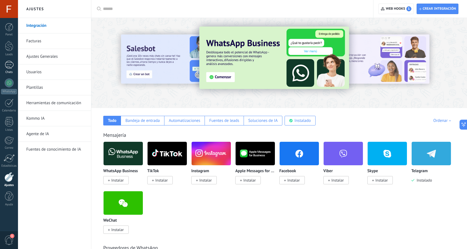
click at [8, 64] on div at bounding box center [9, 65] width 9 height 8
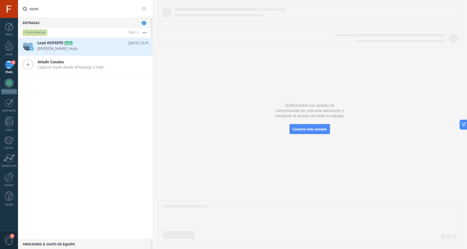
click at [8, 240] on span "1" at bounding box center [8, 241] width 9 height 10
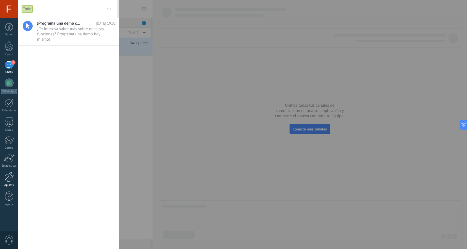
click at [7, 183] on link "Ajustes" at bounding box center [9, 179] width 18 height 15
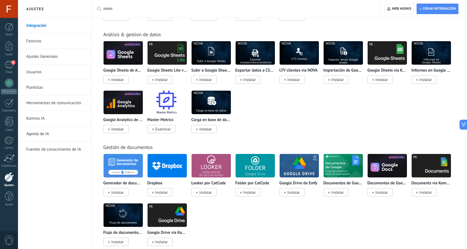
scroll to position [1063, 0]
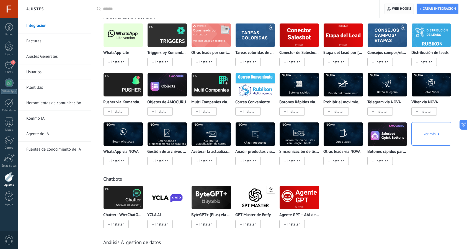
click at [405, 10] on span "Web hooks 0" at bounding box center [401, 9] width 19 height 4
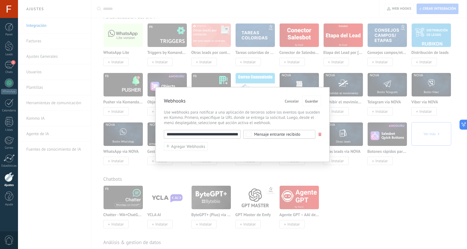
click at [222, 135] on input "**********" at bounding box center [202, 134] width 77 height 9
paste input "**********"
type input "**********"
click at [315, 102] on span "Guardar" at bounding box center [311, 101] width 13 height 4
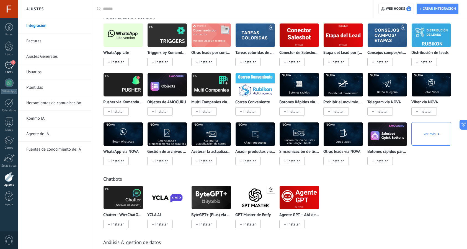
click at [9, 63] on div "1" at bounding box center [9, 65] width 9 height 8
